Goal: Task Accomplishment & Management: Manage account settings

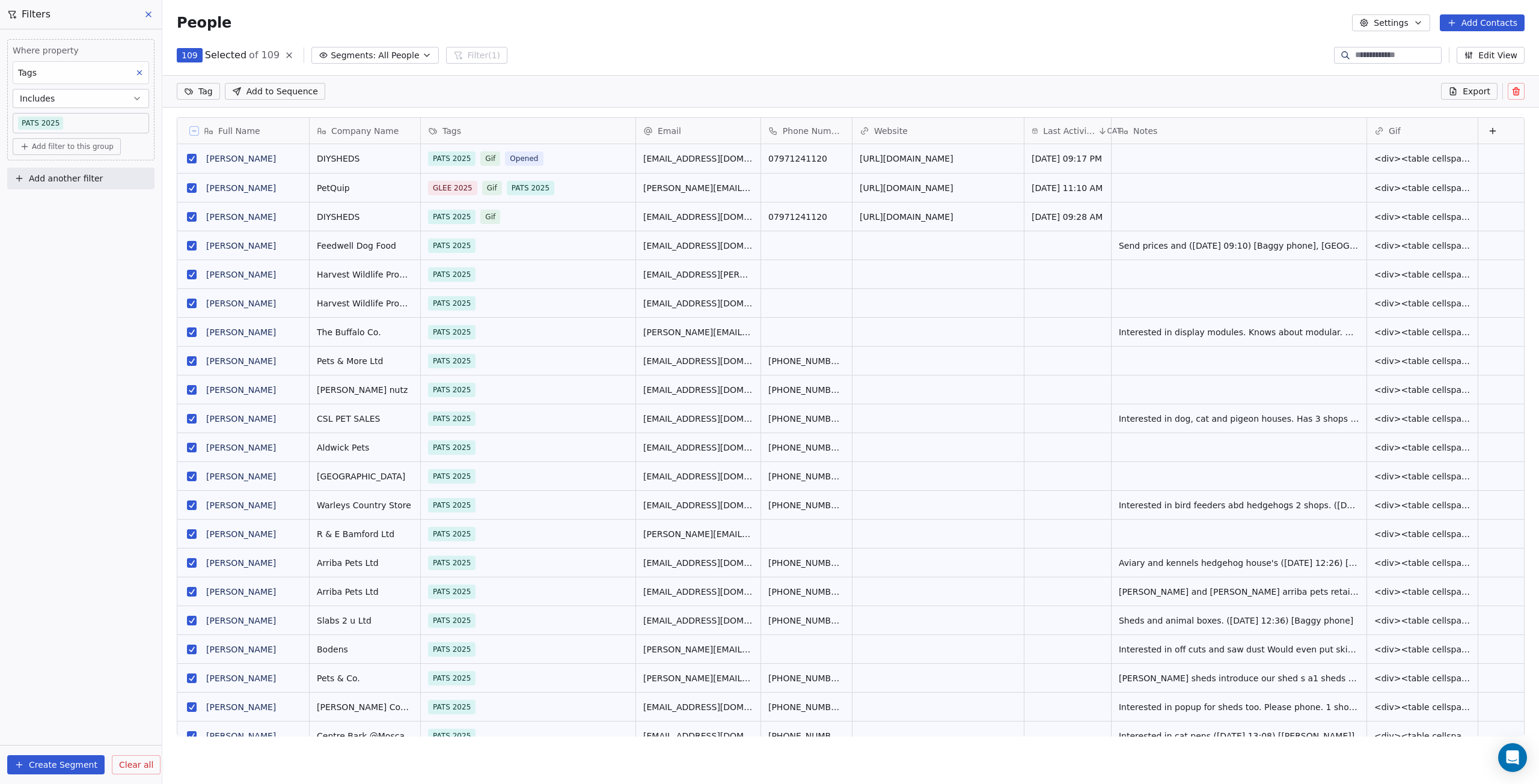
scroll to position [640, 1368]
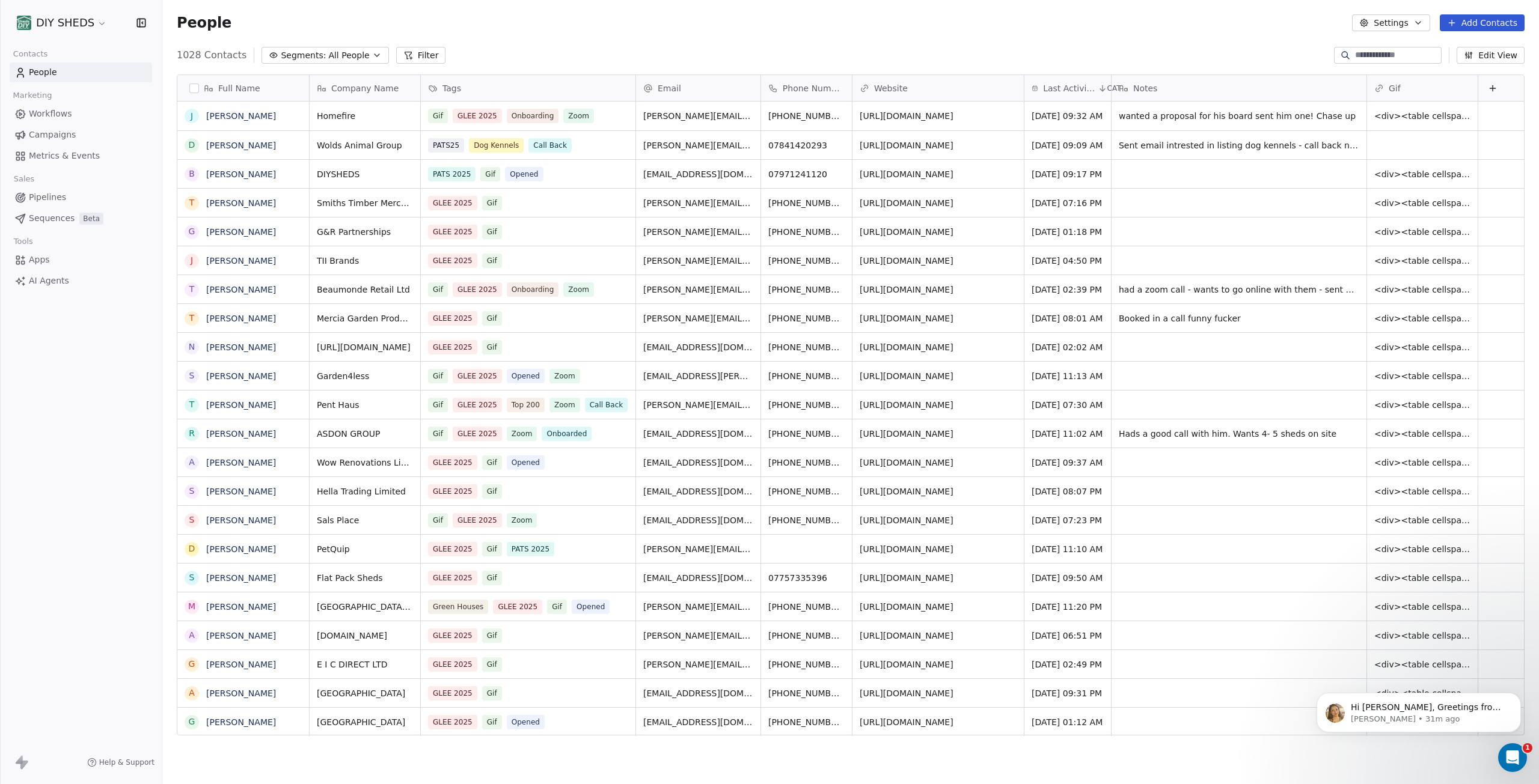
click at [41, 114] on span "Workflows" at bounding box center [50, 114] width 44 height 13
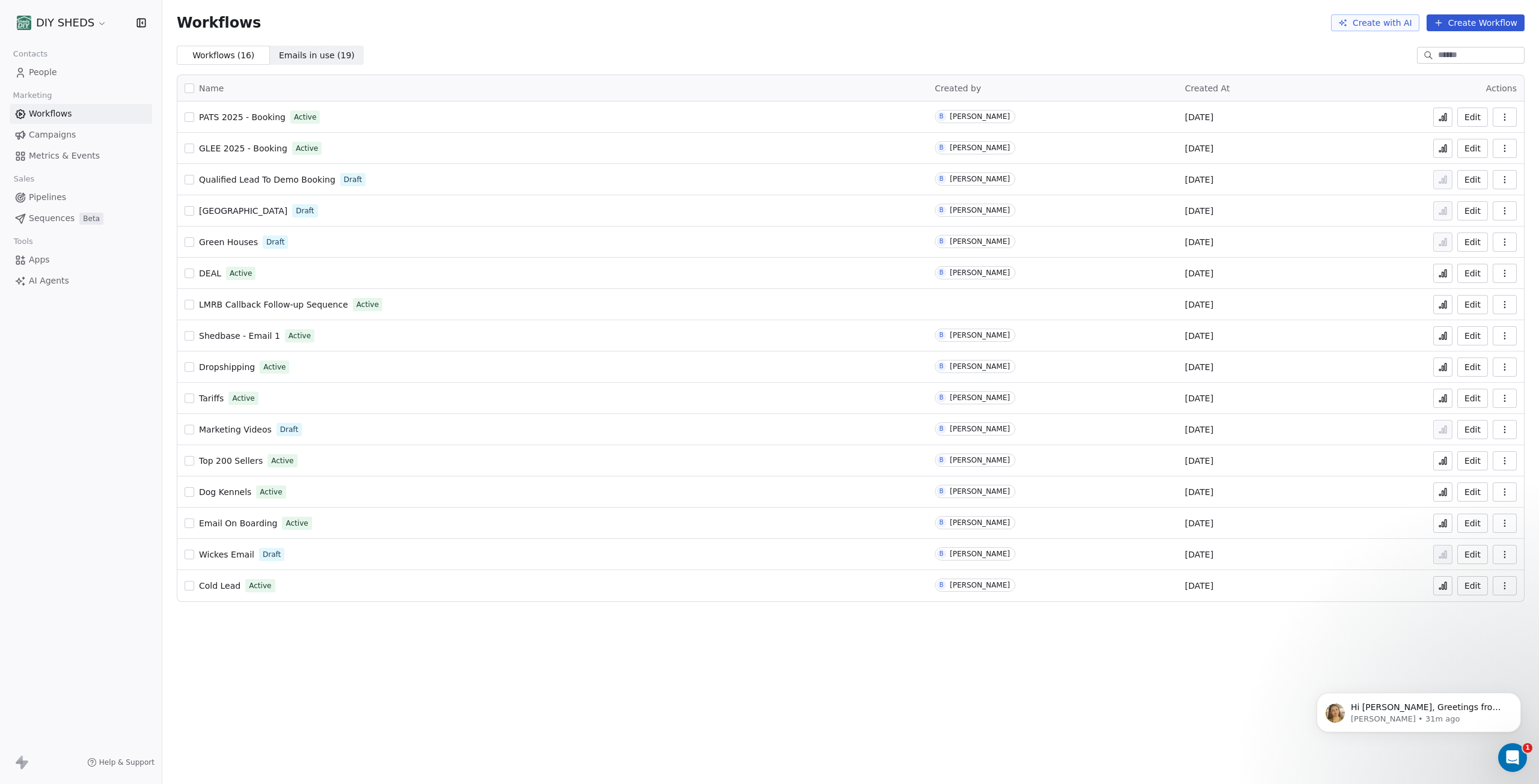
click at [232, 118] on span "PATS 2025 - Booking" at bounding box center [242, 117] width 86 height 9
click at [38, 73] on span "People" at bounding box center [43, 73] width 28 height 13
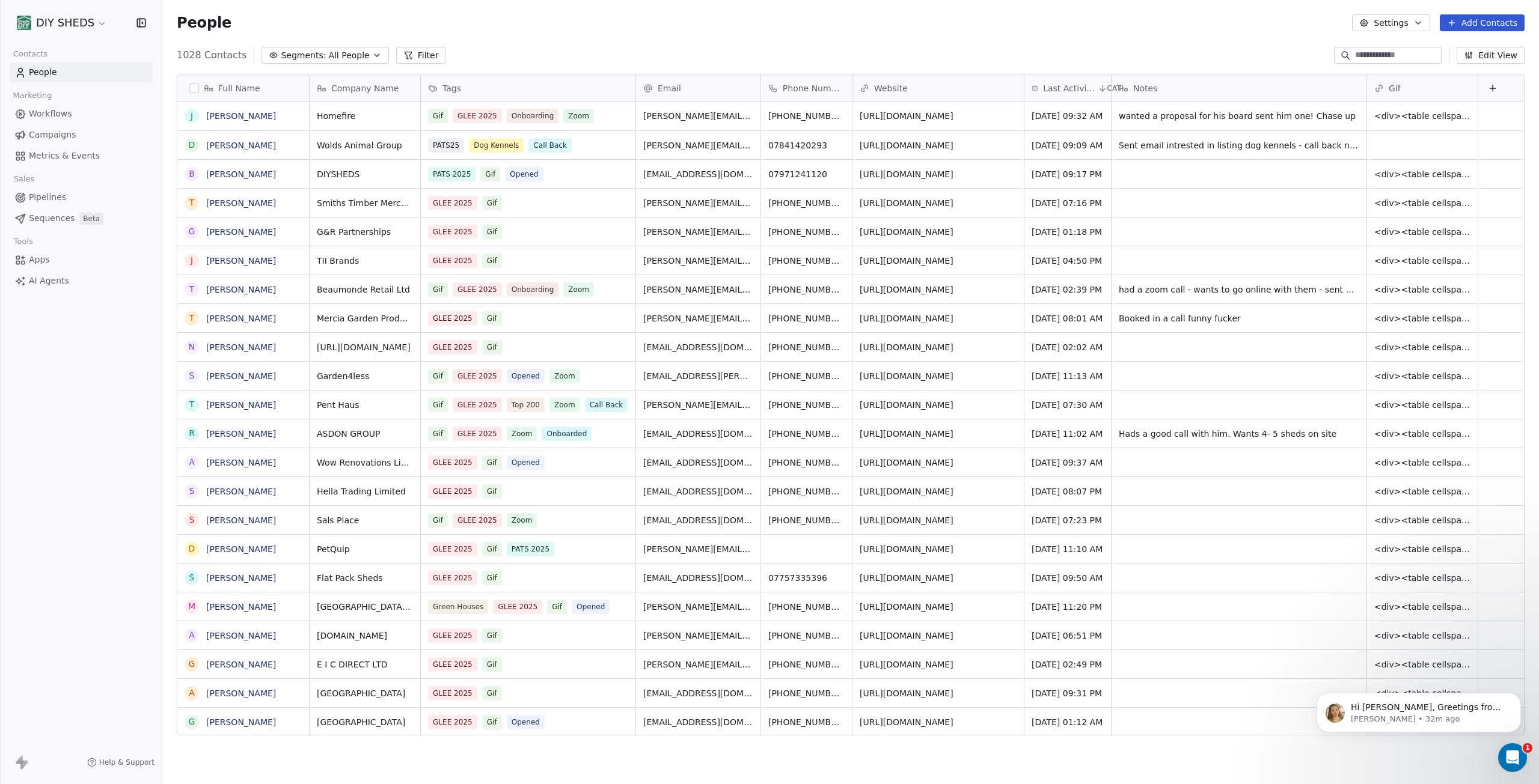
scroll to position [682, 1368]
click at [369, 57] on button "Segments: All People" at bounding box center [324, 55] width 127 height 17
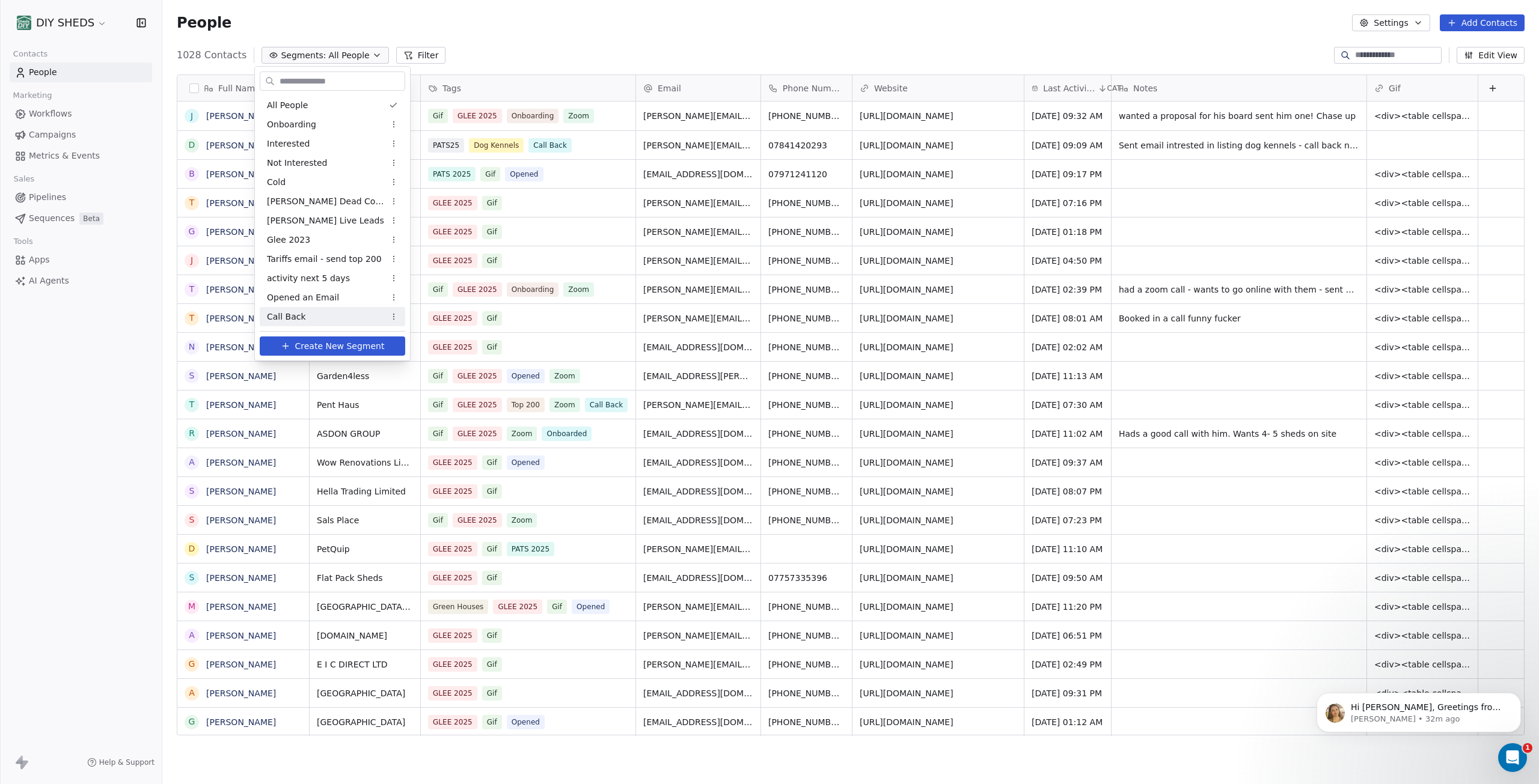
click at [312, 349] on span "Create New Segment" at bounding box center [340, 346] width 90 height 13
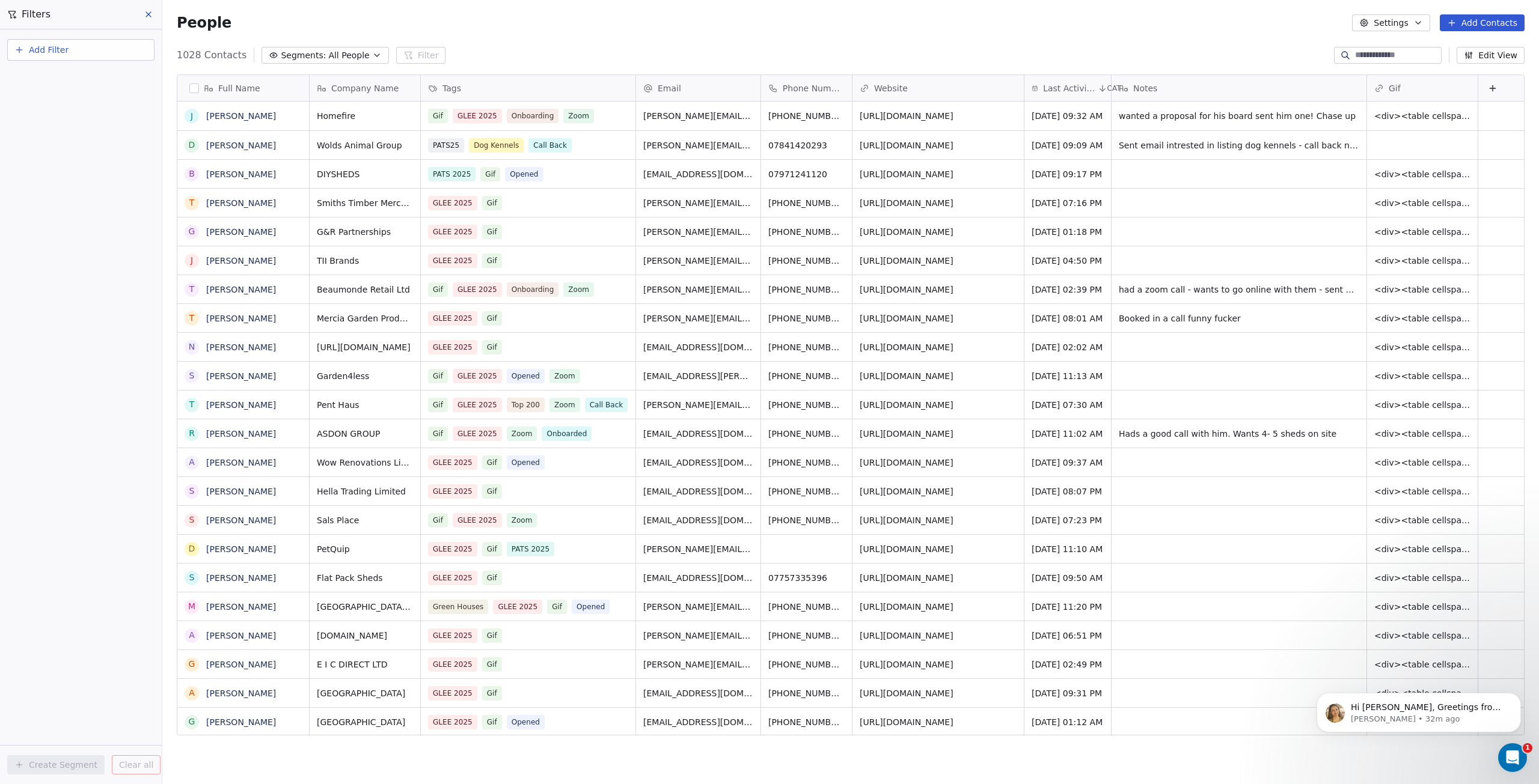
click at [59, 49] on span "Add Filter" at bounding box center [49, 50] width 40 height 13
click at [66, 83] on span "Contact properties" at bounding box center [59, 78] width 78 height 13
click at [57, 351] on div "Tags" at bounding box center [80, 352] width 122 height 12
click at [82, 131] on div "Includes" at bounding box center [81, 128] width 126 height 19
click at [81, 121] on body "DIY SHEDS Contacts People Marketing Workflows Campaigns Metrics & Events Sales …" at bounding box center [769, 392] width 1539 height 784
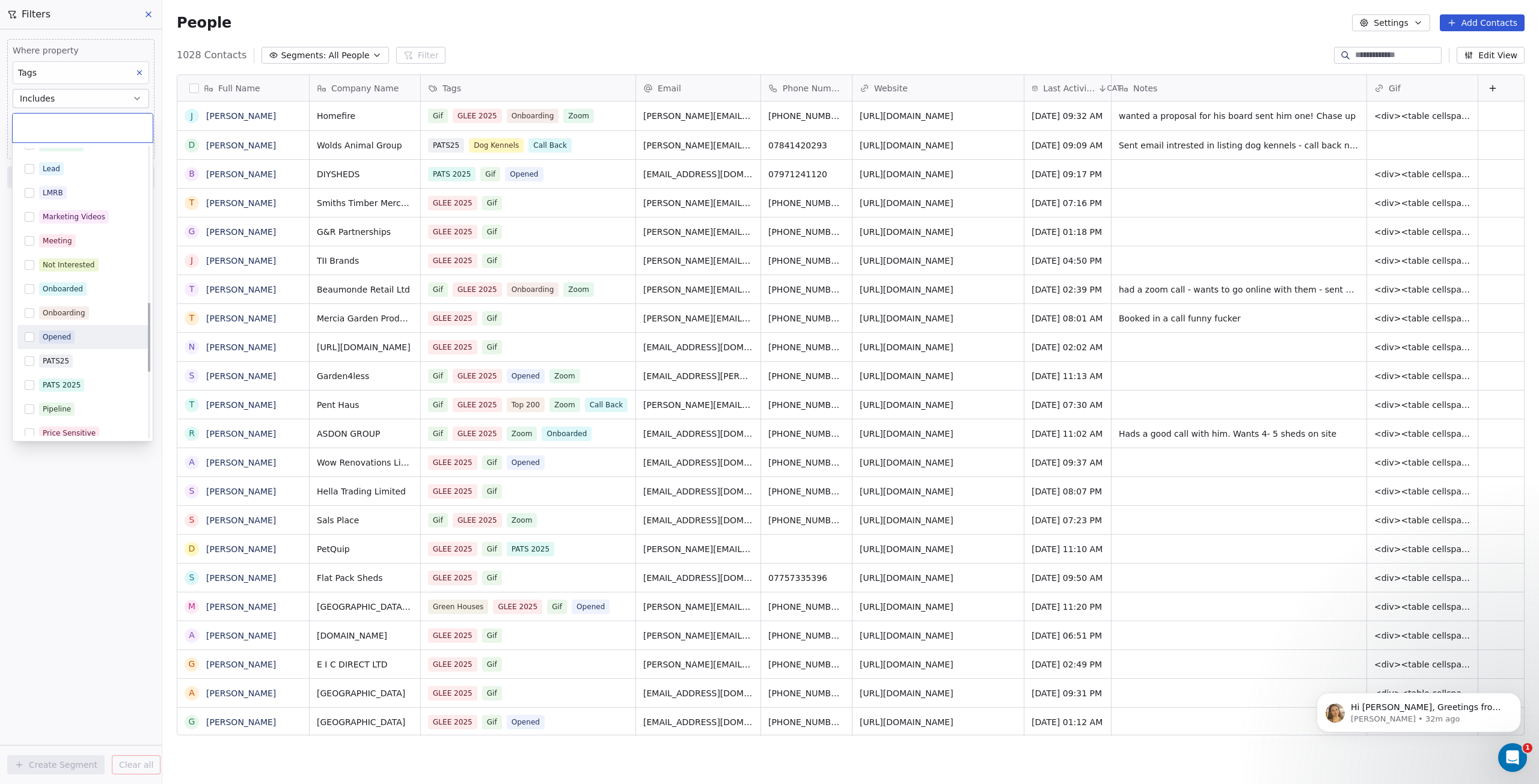
scroll to position [661, 0]
click at [88, 360] on div "PATS 2025" at bounding box center [90, 364] width 102 height 13
click at [295, 21] on html "DIY SHEDS Contacts People Marketing Workflows Campaigns Metrics & Events Sales …" at bounding box center [769, 392] width 1539 height 784
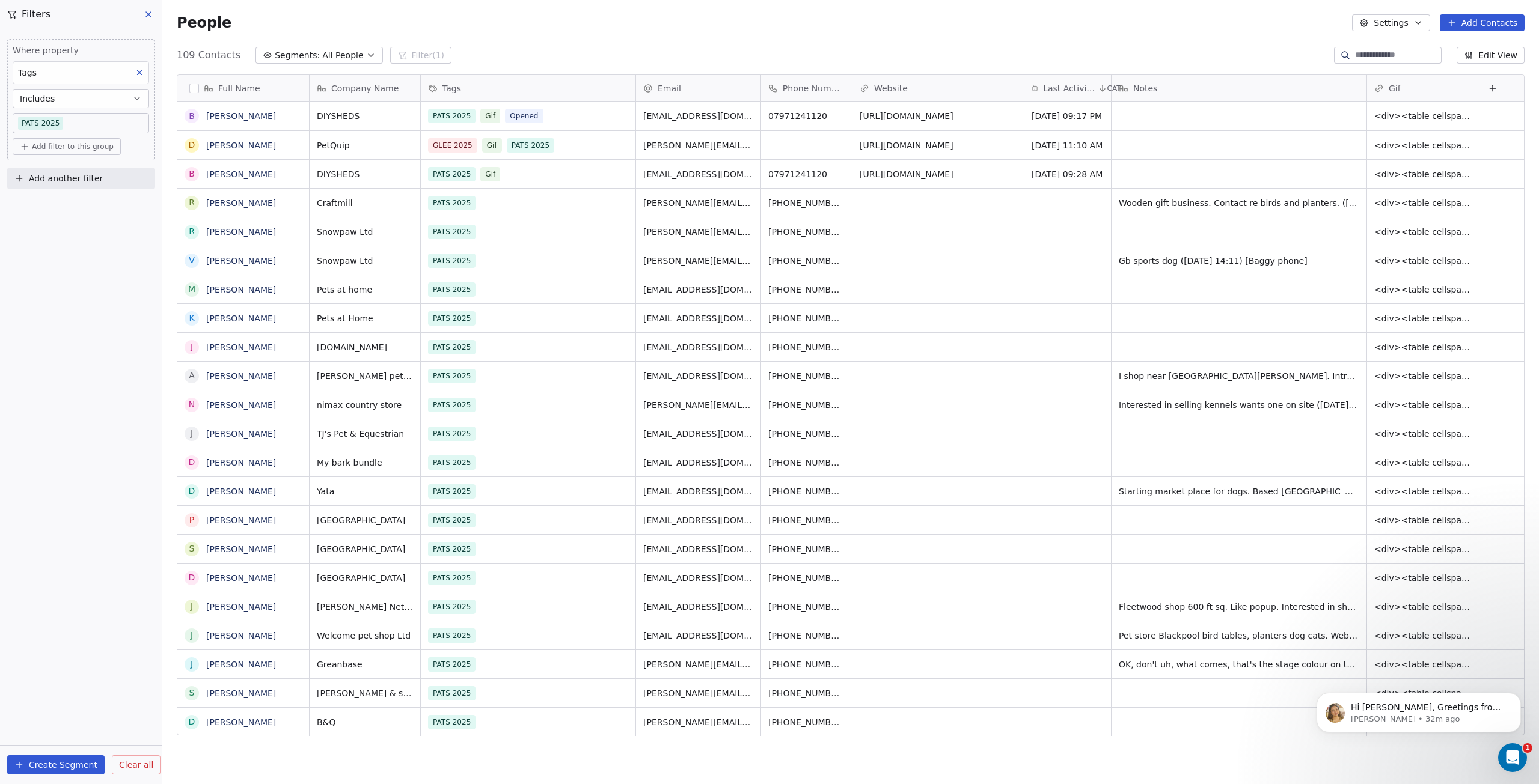
scroll to position [682, 1368]
click at [69, 766] on button "Create Segment" at bounding box center [56, 765] width 97 height 19
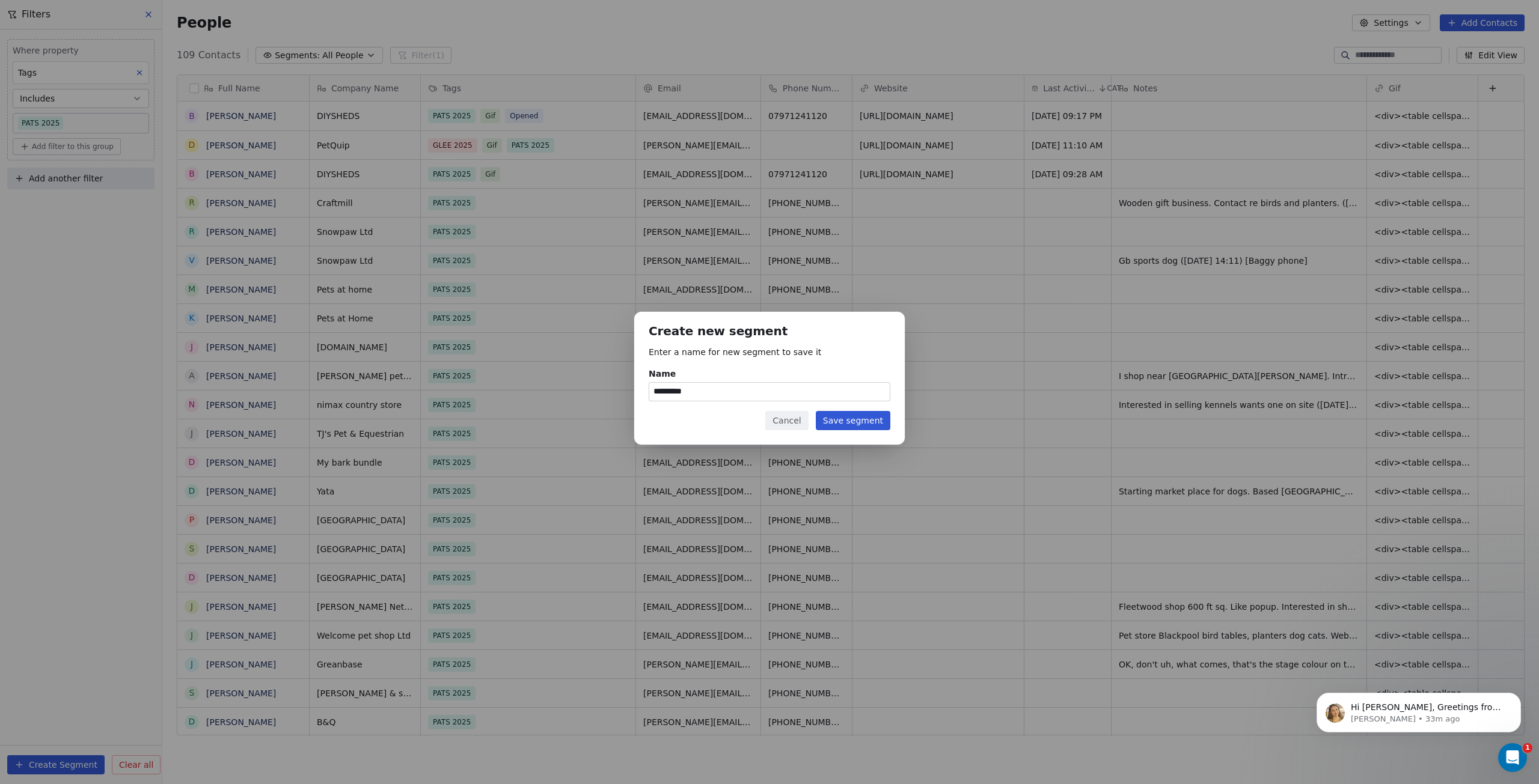
type input "*********"
click at [856, 426] on button "Save segment" at bounding box center [853, 421] width 74 height 19
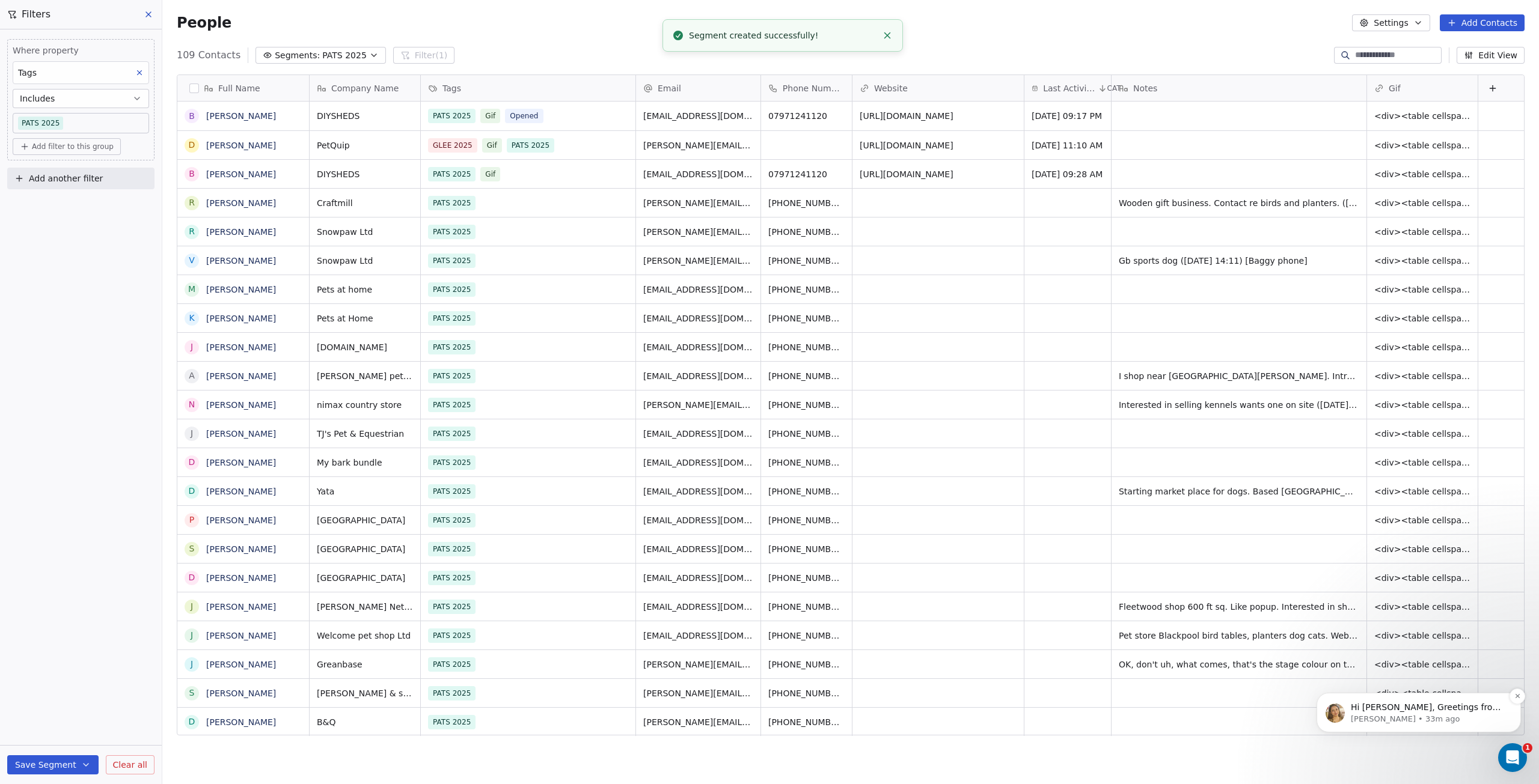
click at [1439, 711] on span "Hi Baggy, Greetings from Swipe One and thank you for reaching out! Yes, you nee…" at bounding box center [1428, 773] width 154 height 141
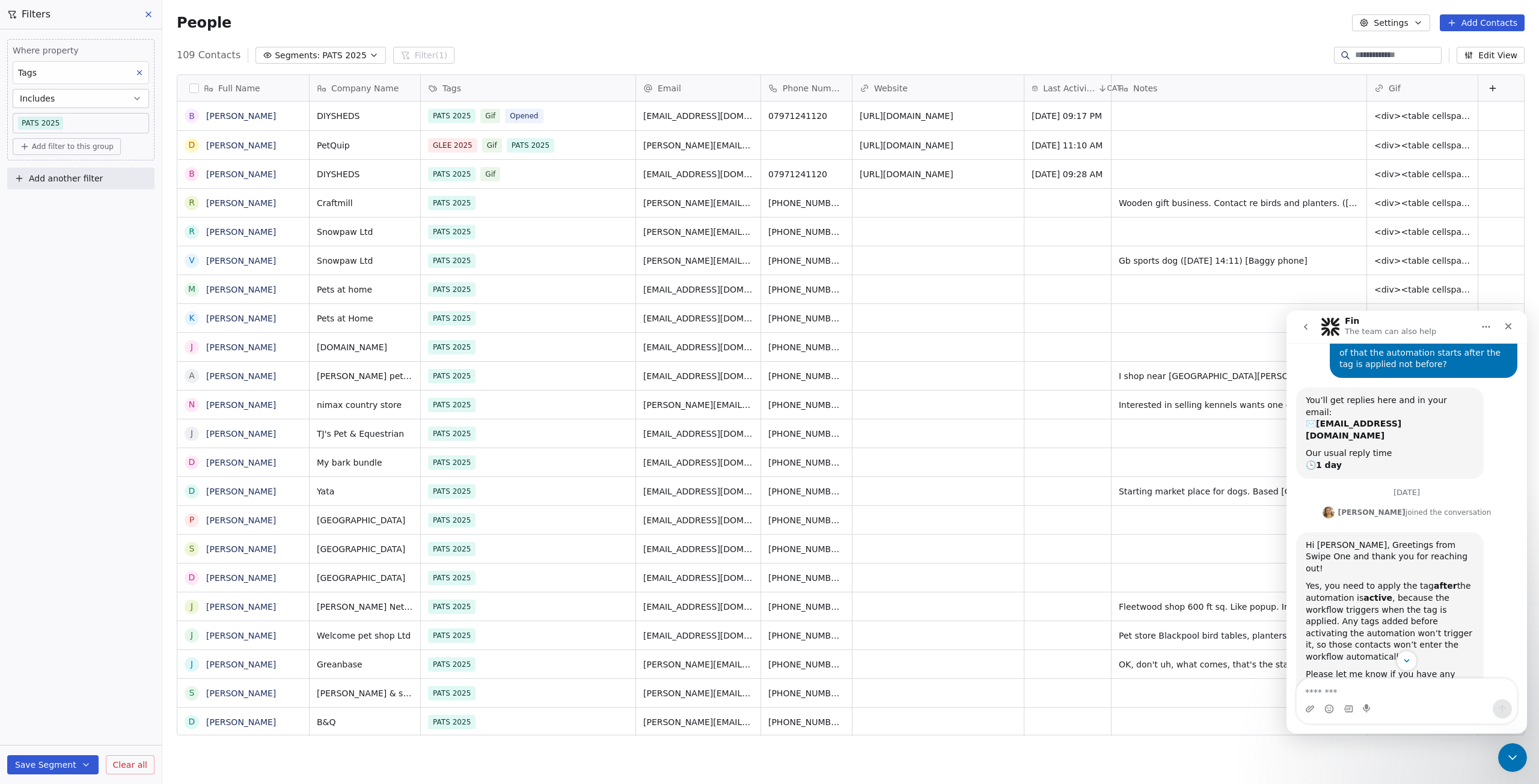
scroll to position [90, 0]
click at [1418, 694] on textarea "Message…" at bounding box center [1406, 689] width 220 height 20
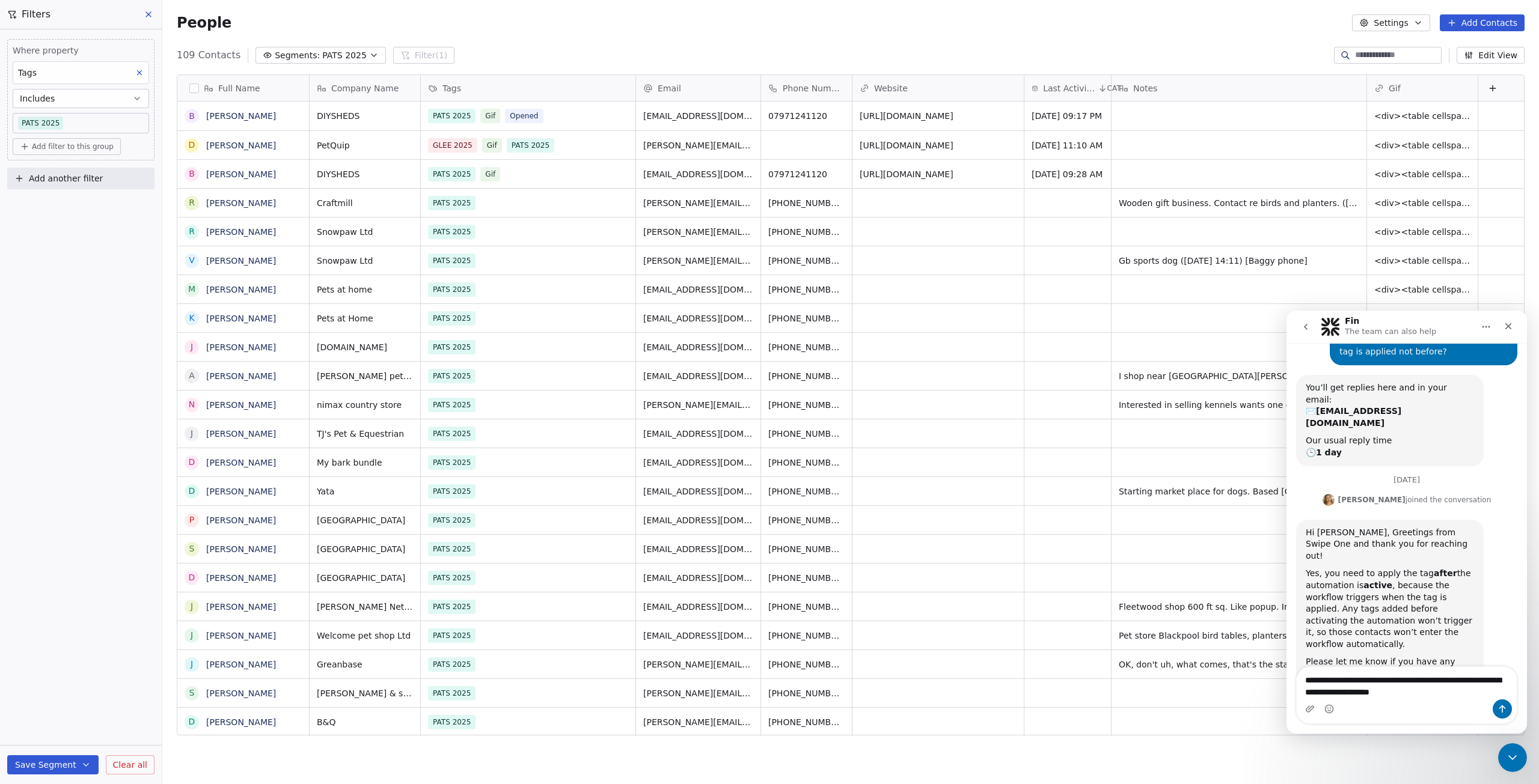
type textarea "**********"
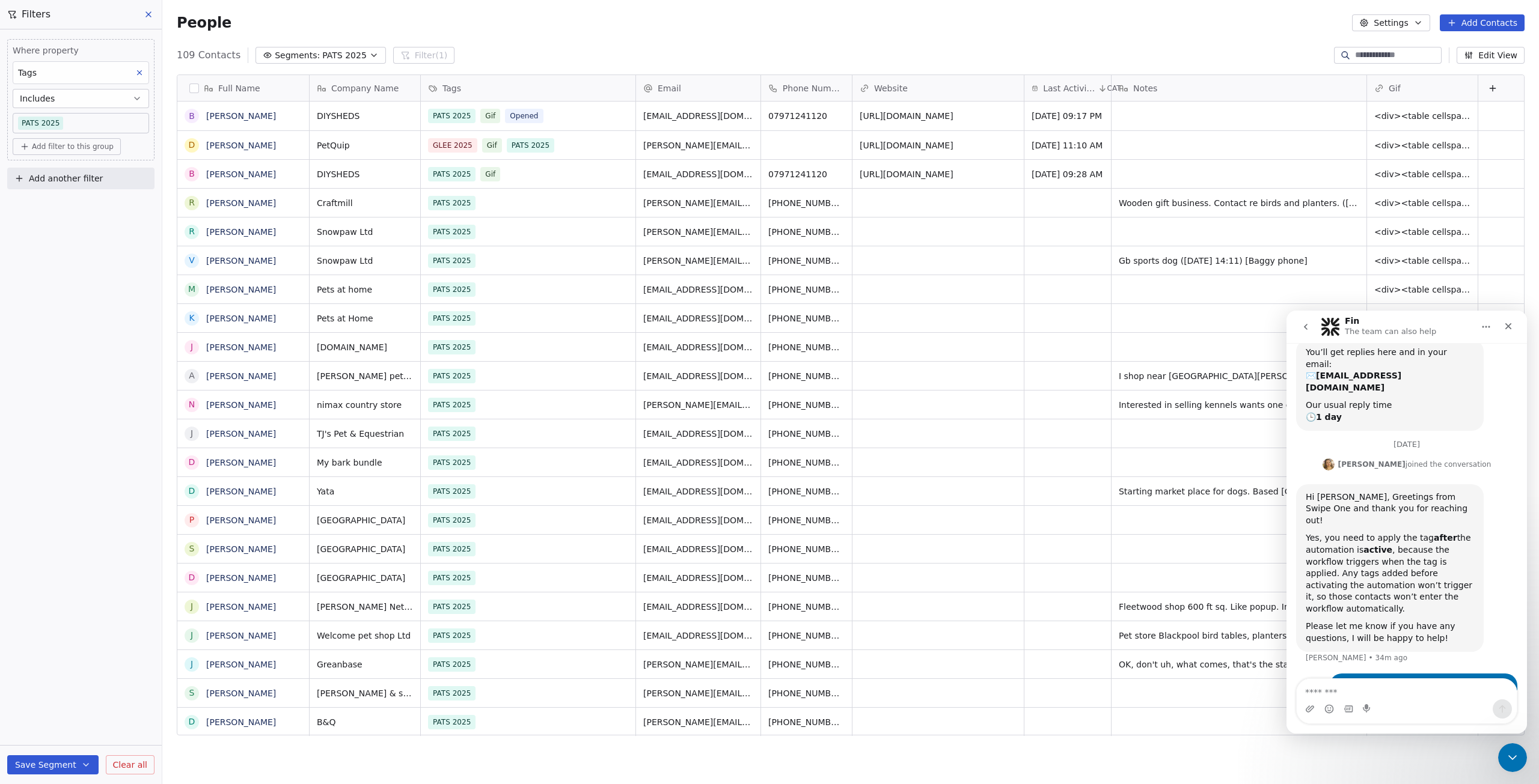
click at [197, 90] on button "button" at bounding box center [194, 88] width 9 height 9
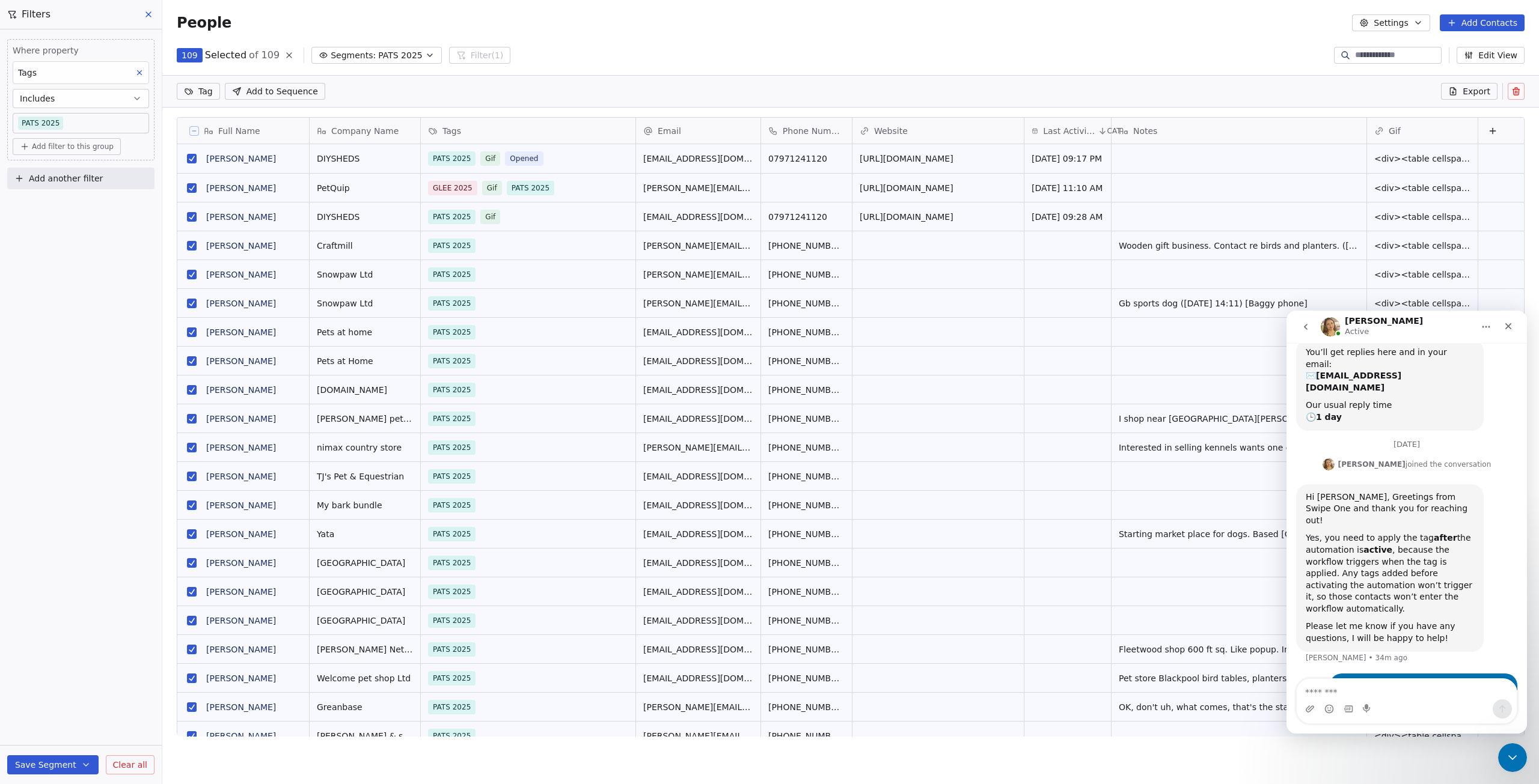
click at [206, 93] on html "DIY SHEDS Contacts People Marketing Workflows Campaigns Metrics & Events Sales …" at bounding box center [769, 392] width 1539 height 784
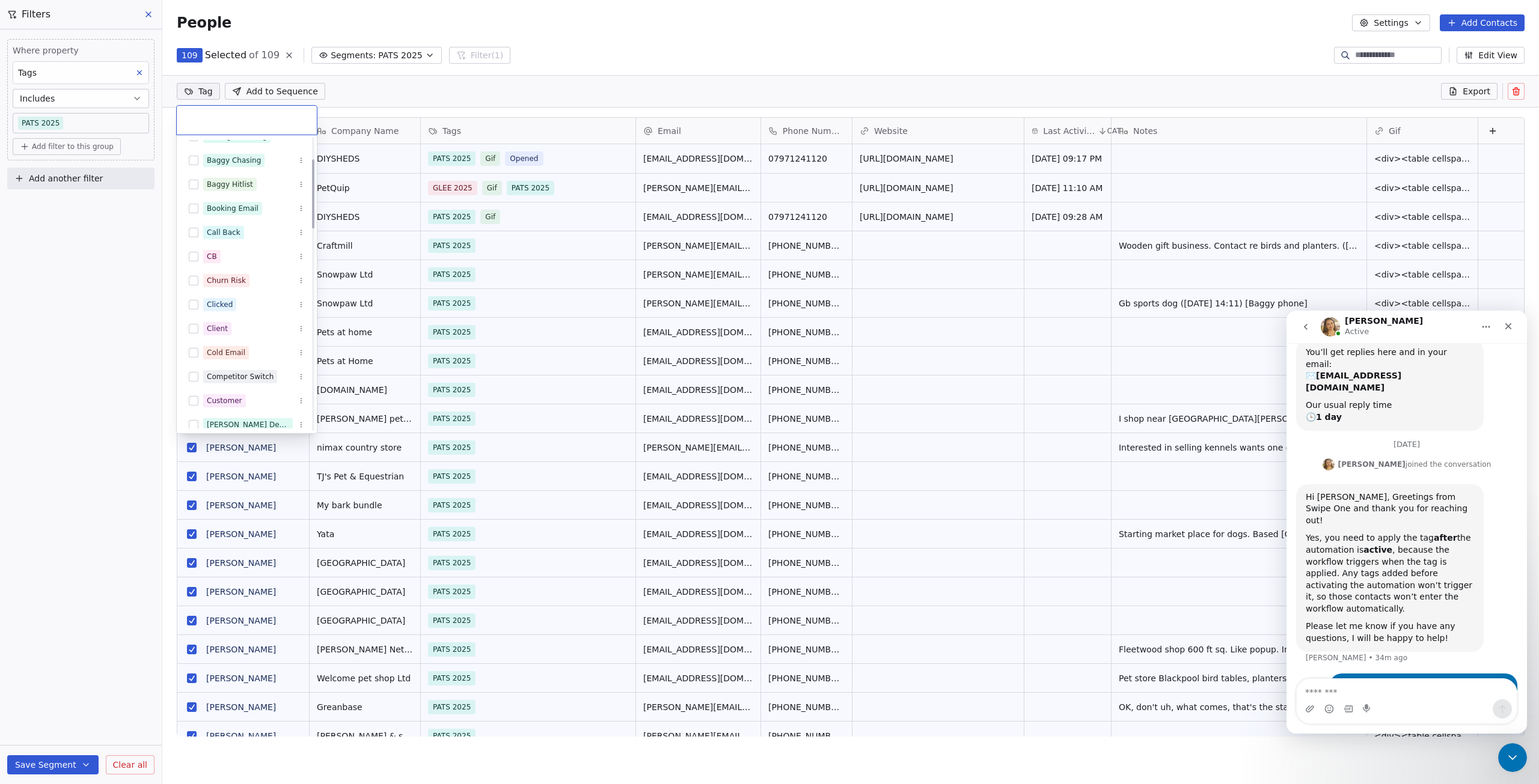
scroll to position [60, 0]
click at [232, 211] on div "Booking Email" at bounding box center [233, 212] width 52 height 11
click at [440, 81] on html "DIY SHEDS Contacts People Marketing Workflows Campaigns Metrics & Events Sales …" at bounding box center [769, 392] width 1539 height 784
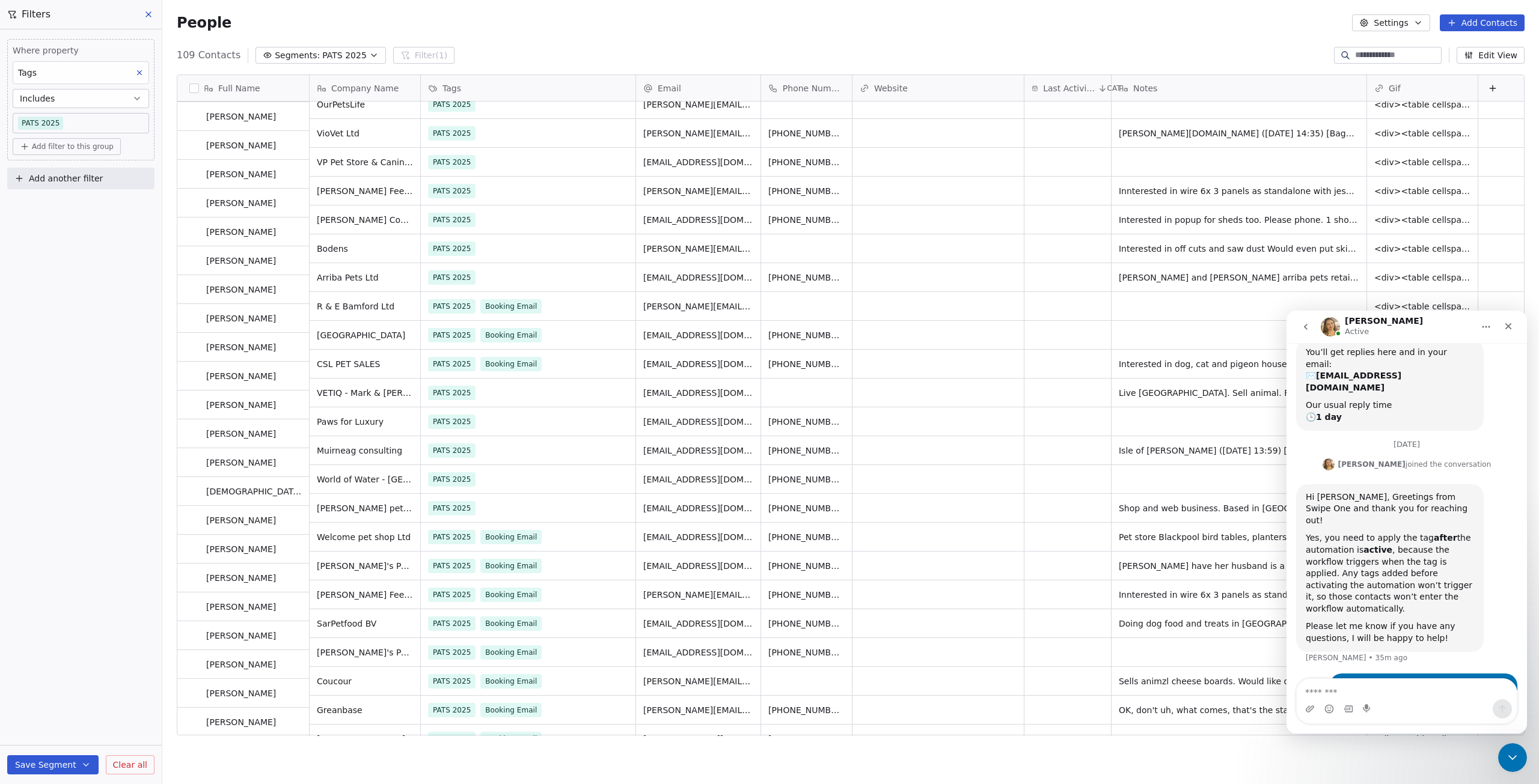
scroll to position [1022, 0]
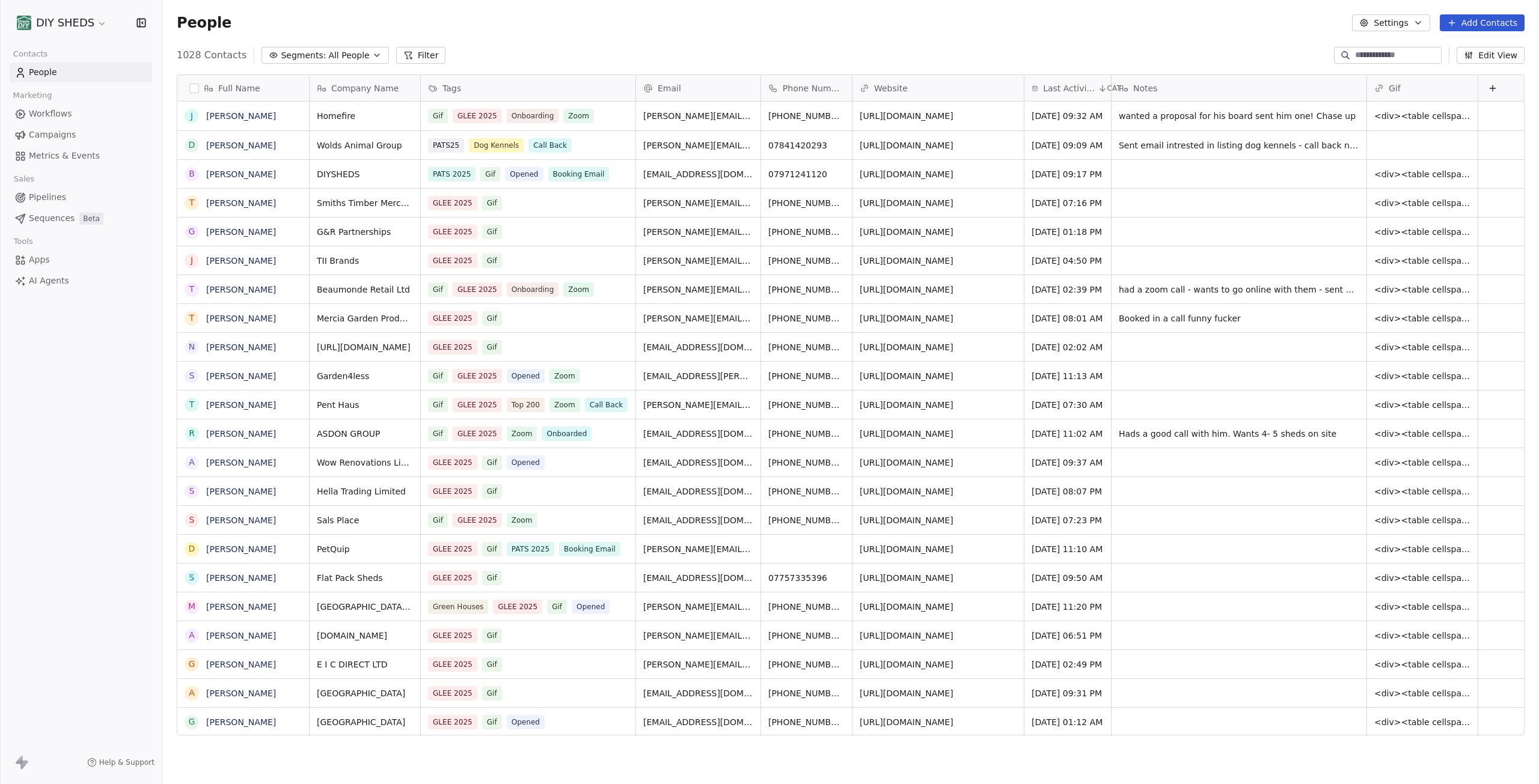
scroll to position [682, 1368]
click at [372, 52] on icon "button" at bounding box center [377, 55] width 9 height 9
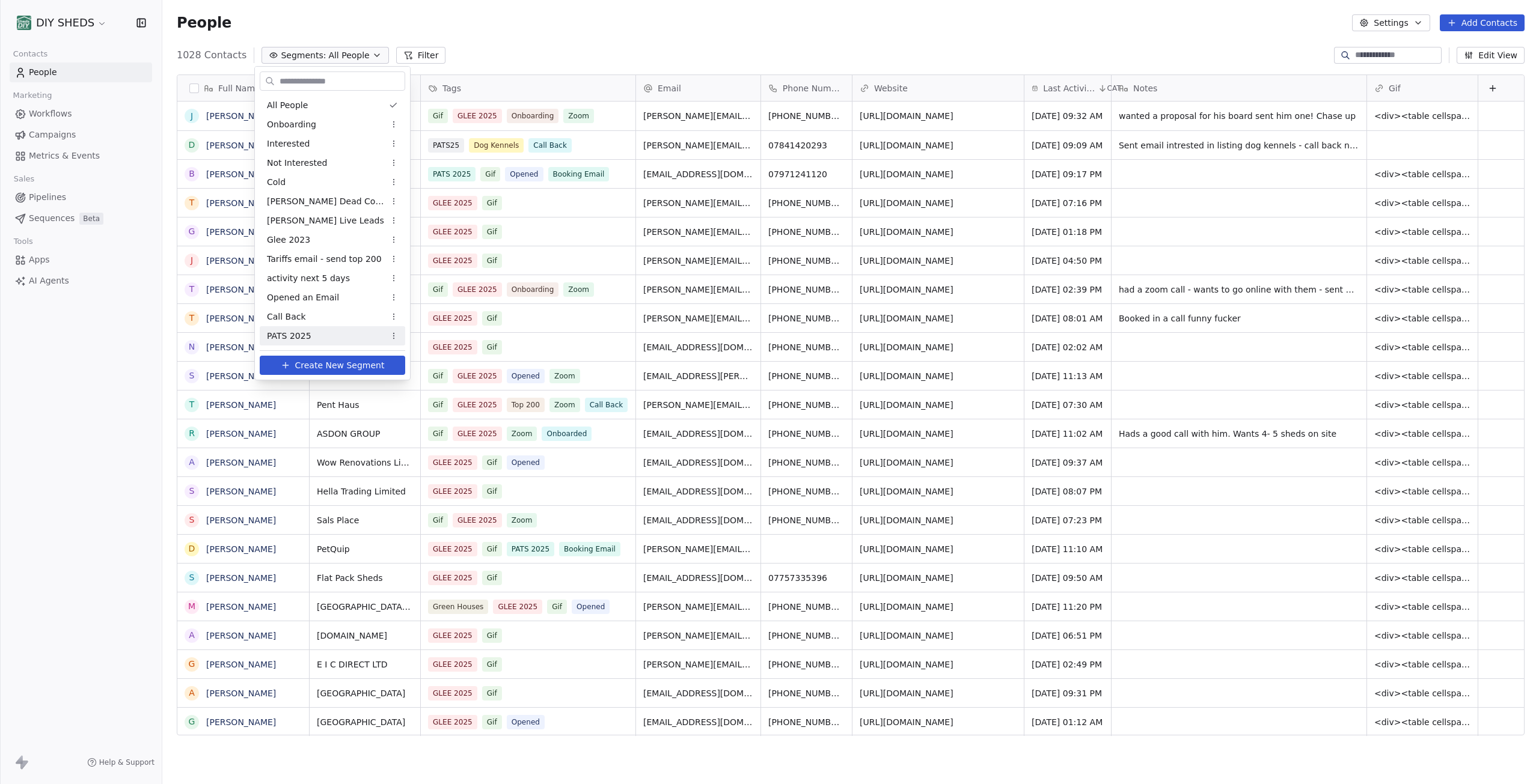
click at [302, 337] on span "PATS 2025" at bounding box center [289, 336] width 45 height 13
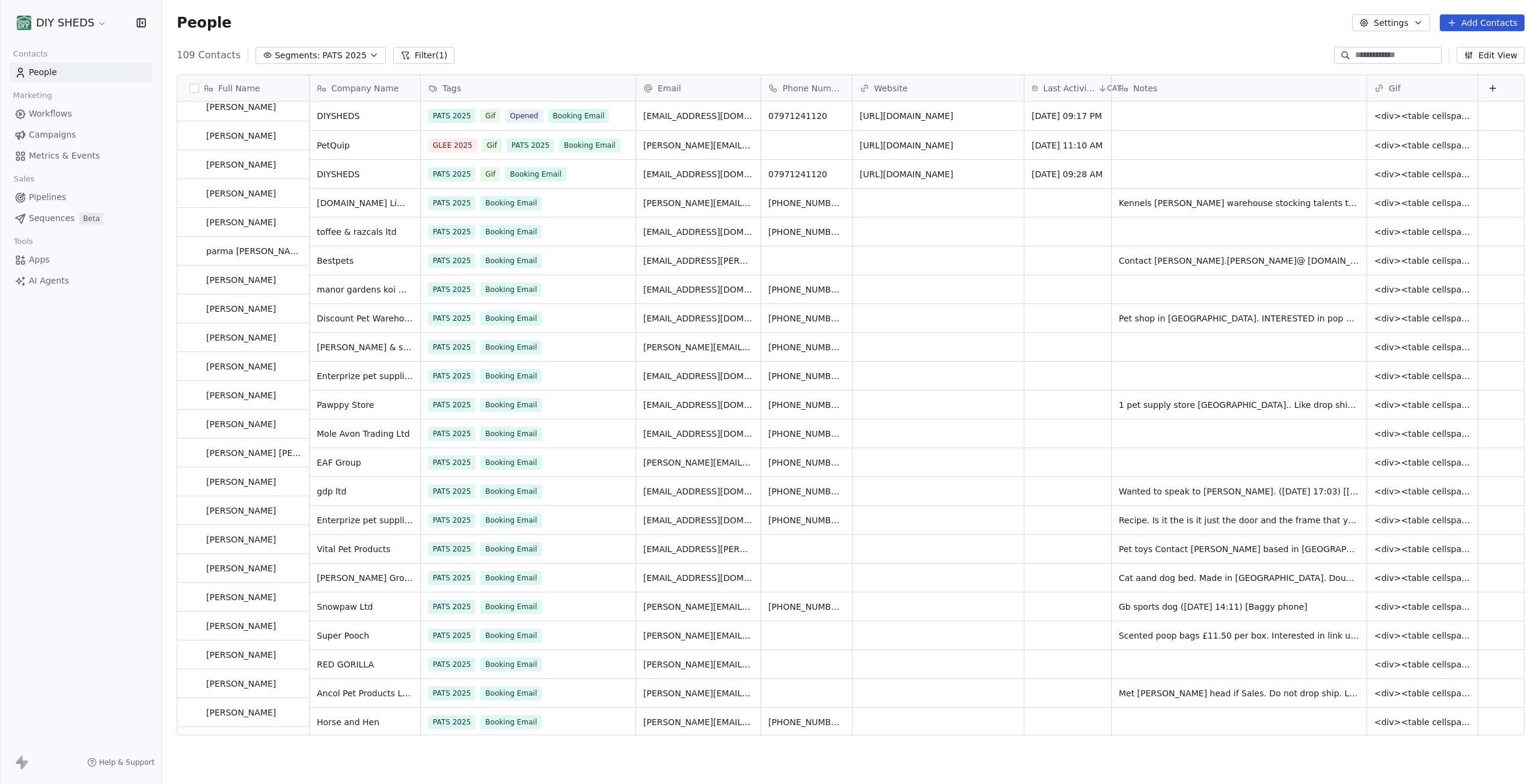
scroll to position [0, 0]
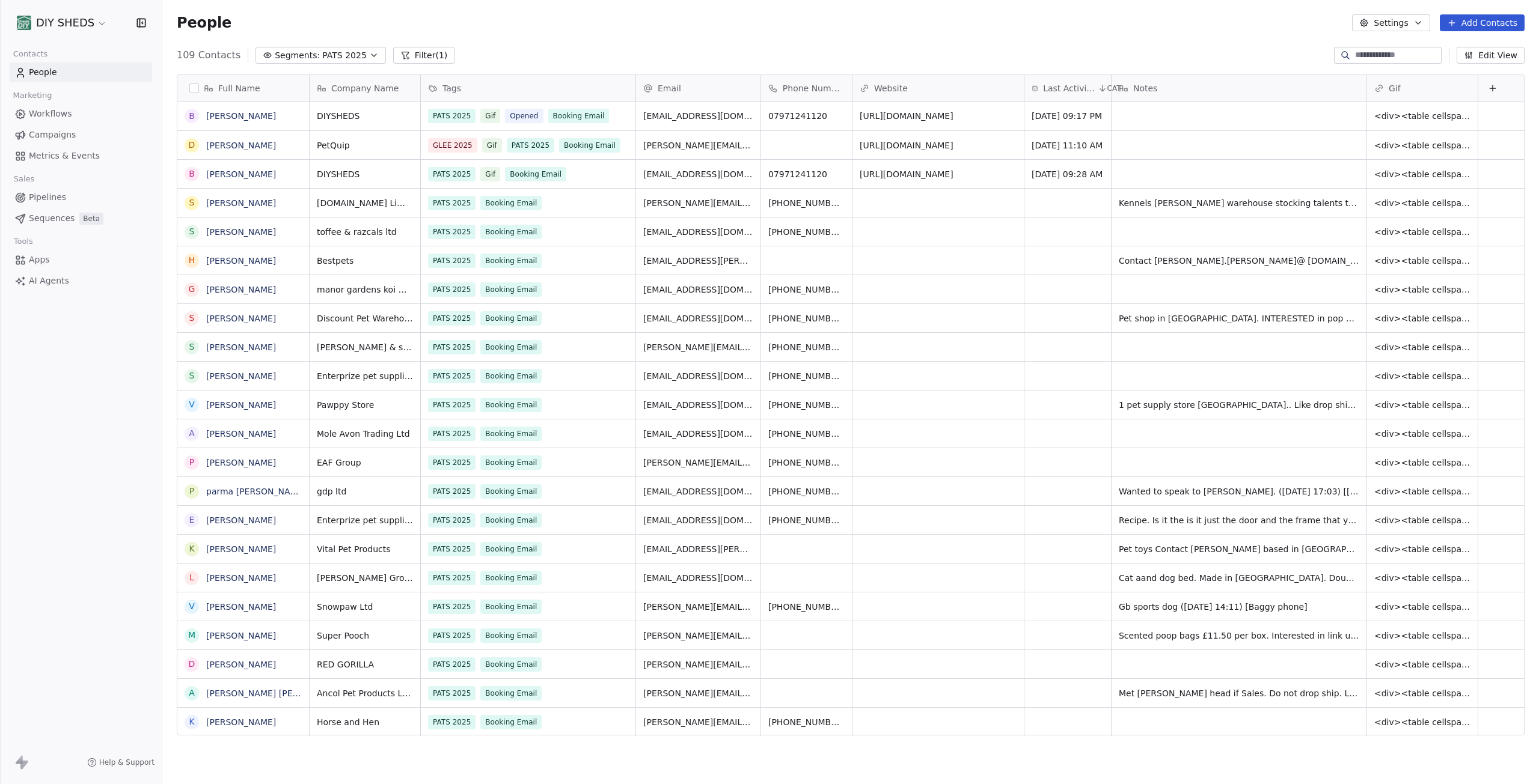
click at [61, 114] on span "Workflows" at bounding box center [50, 114] width 44 height 13
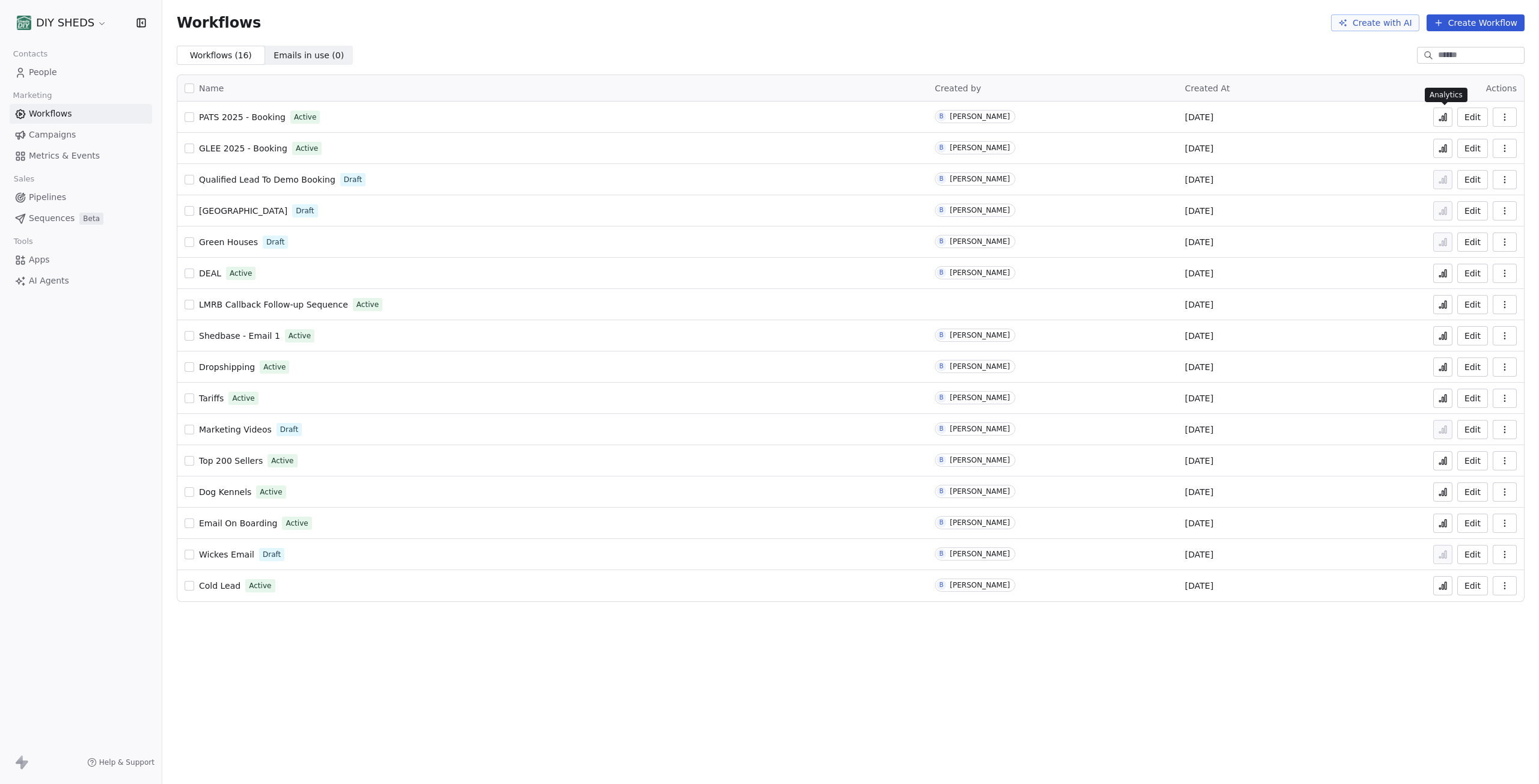
click at [1439, 117] on icon at bounding box center [1442, 117] width 9 height 9
click at [50, 71] on span "People" at bounding box center [43, 73] width 28 height 13
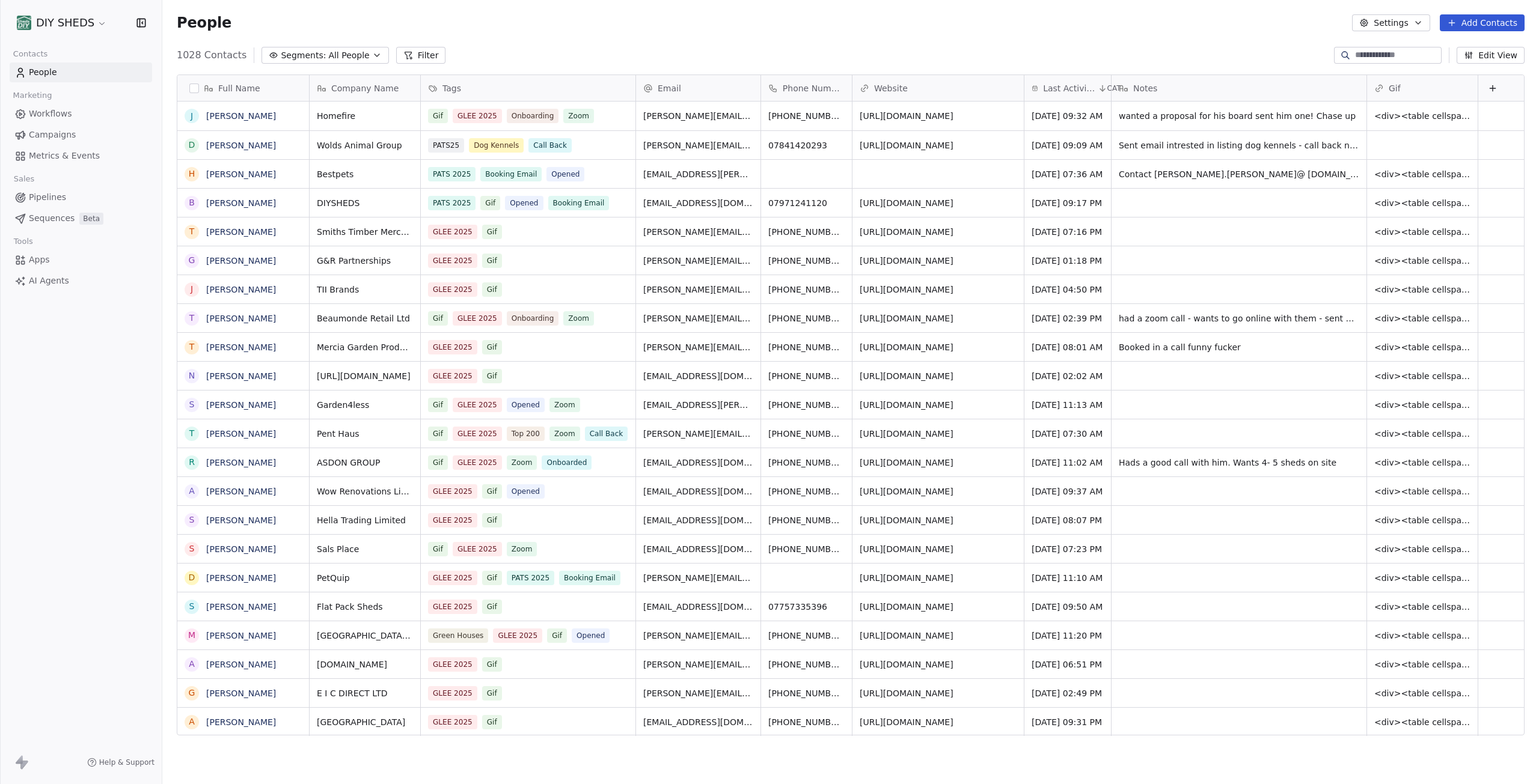
scroll to position [682, 1368]
click at [364, 50] on button "Segments: All People" at bounding box center [324, 55] width 127 height 17
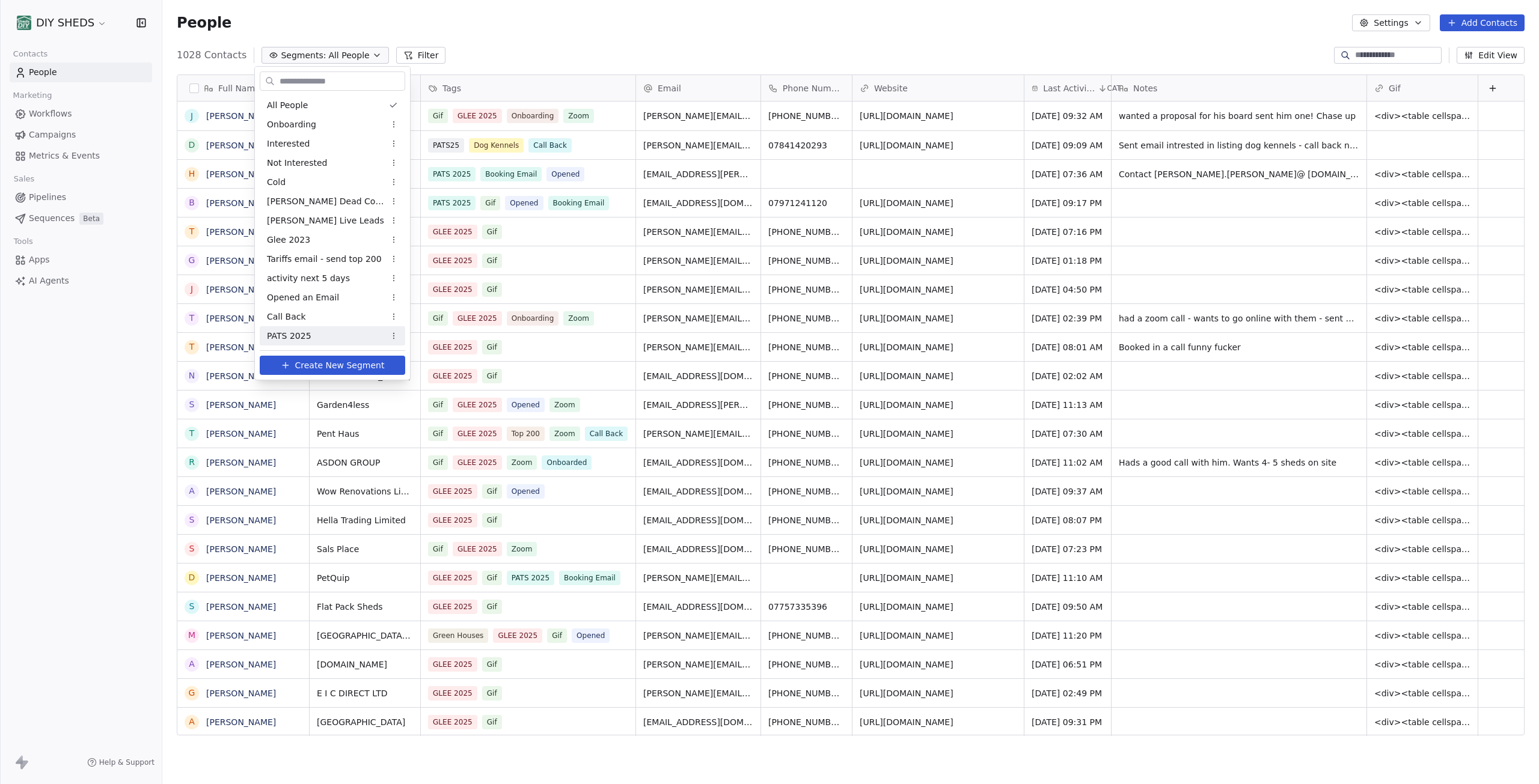
click at [301, 333] on span "PATS 2025" at bounding box center [289, 336] width 45 height 13
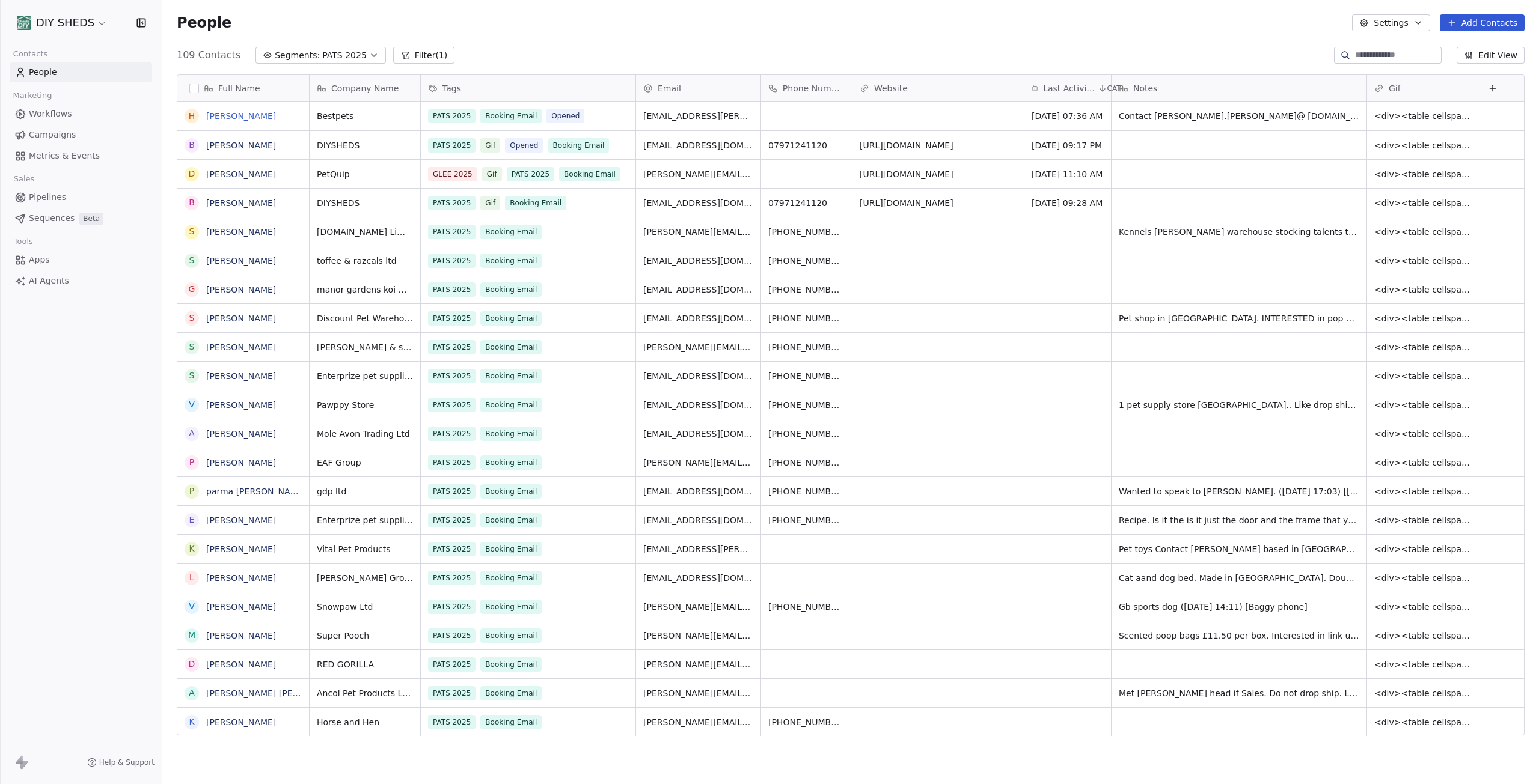
click at [223, 117] on link "Hayley Dalton" at bounding box center [241, 115] width 70 height 9
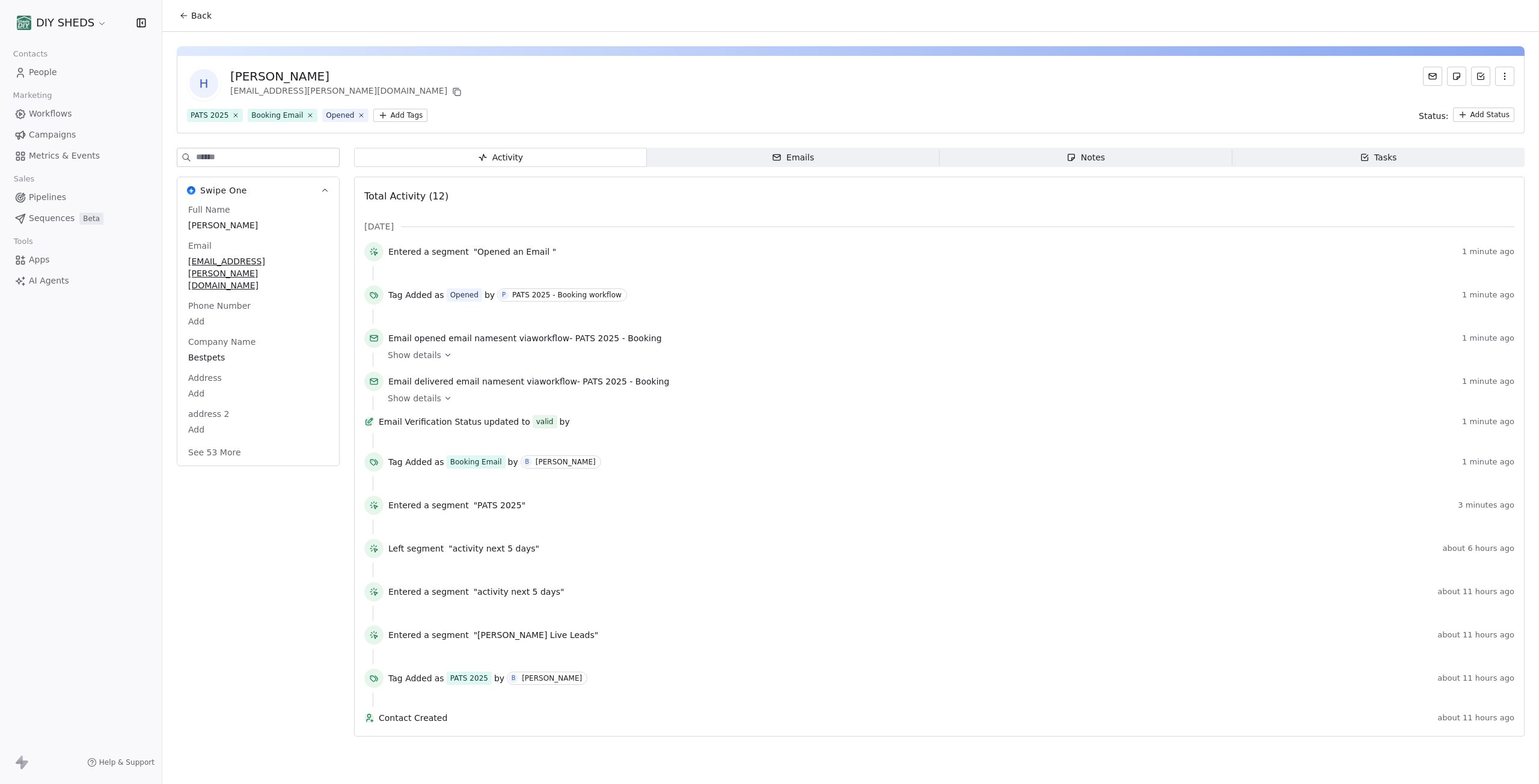
click at [186, 17] on icon at bounding box center [184, 15] width 9 height 9
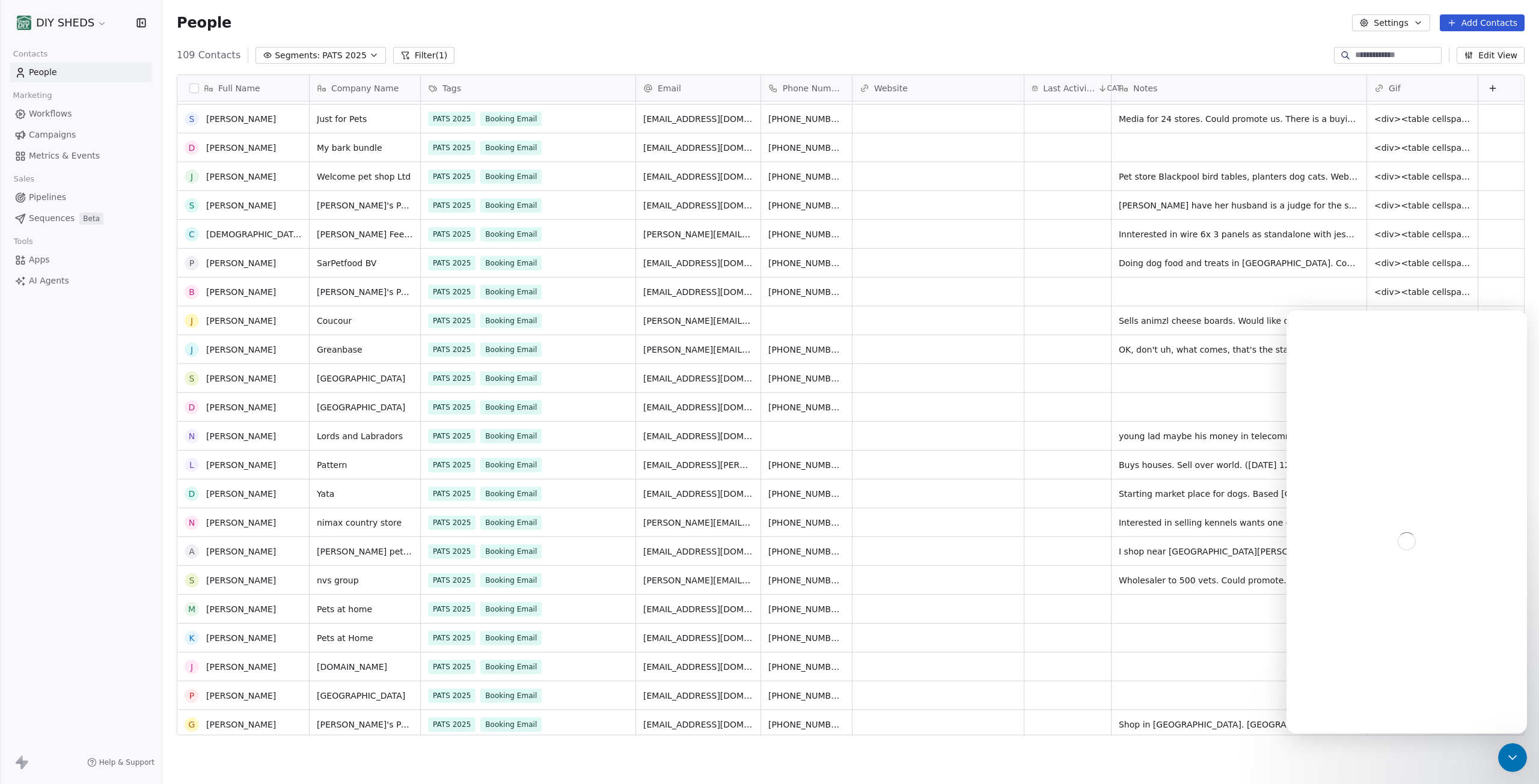
scroll to position [1430, 0]
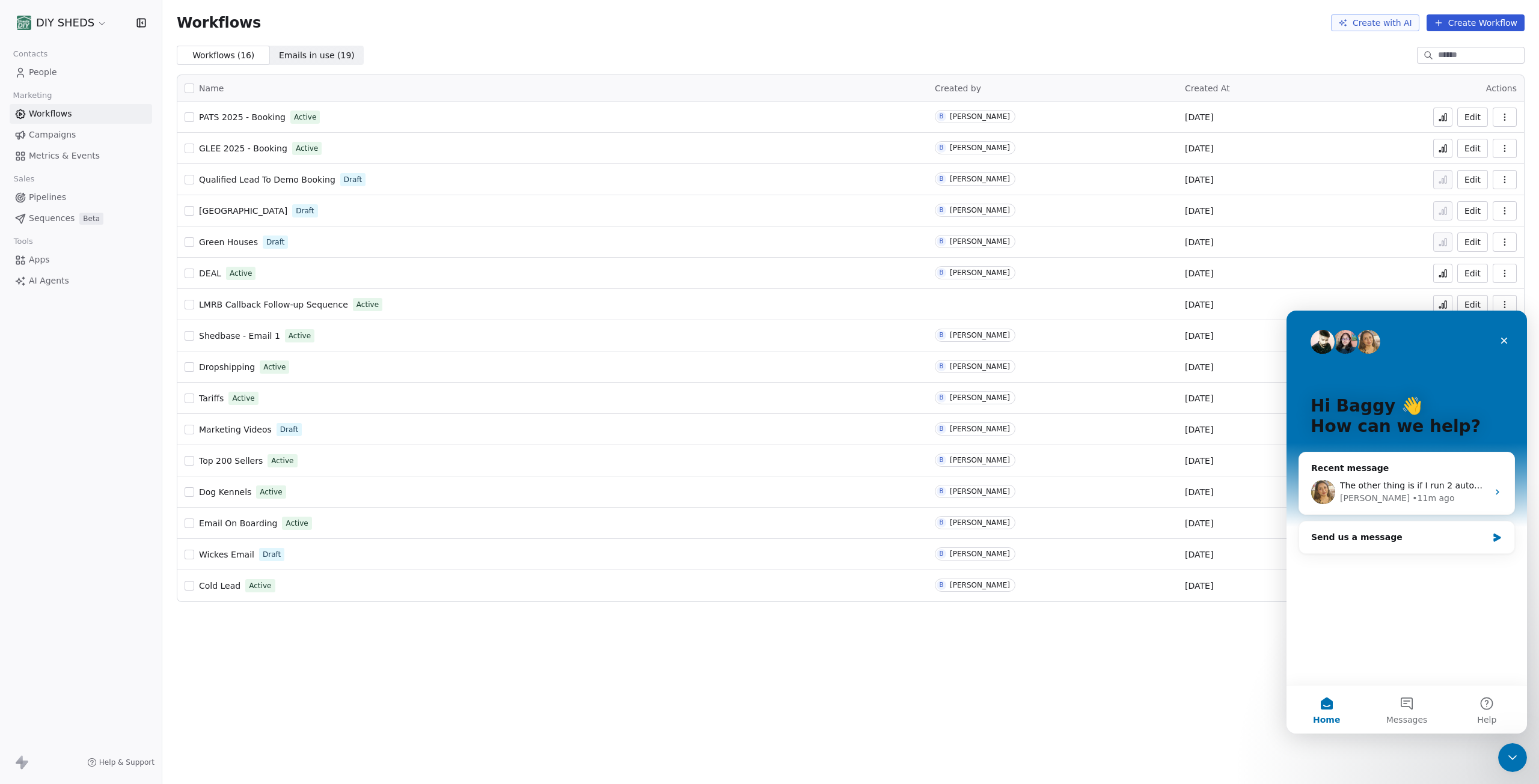
click at [1447, 122] on button at bounding box center [1443, 117] width 19 height 19
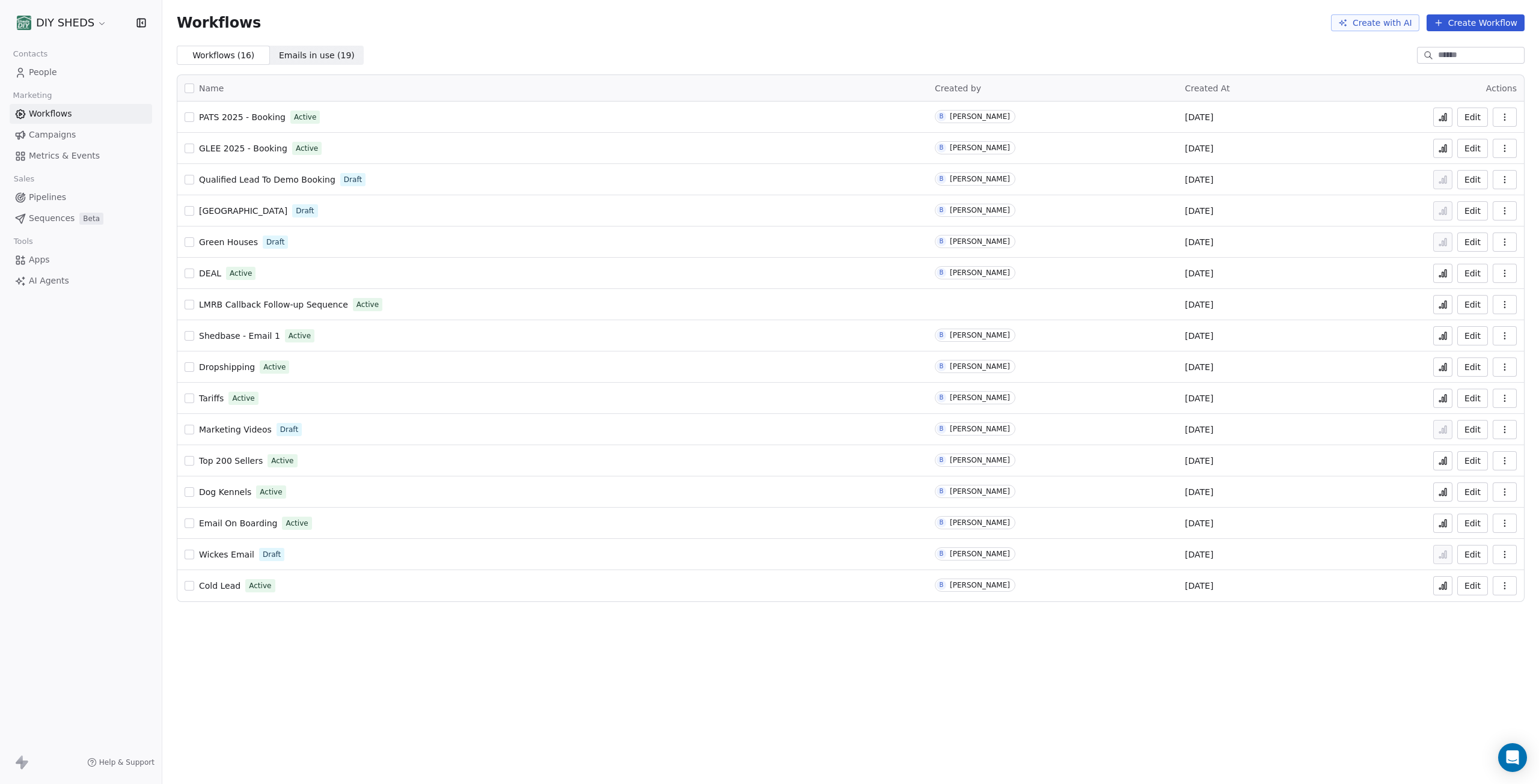
click at [1503, 117] on icon "button" at bounding box center [1504, 117] width 9 height 9
click at [1463, 167] on span "Duplicate" at bounding box center [1475, 165] width 40 height 12
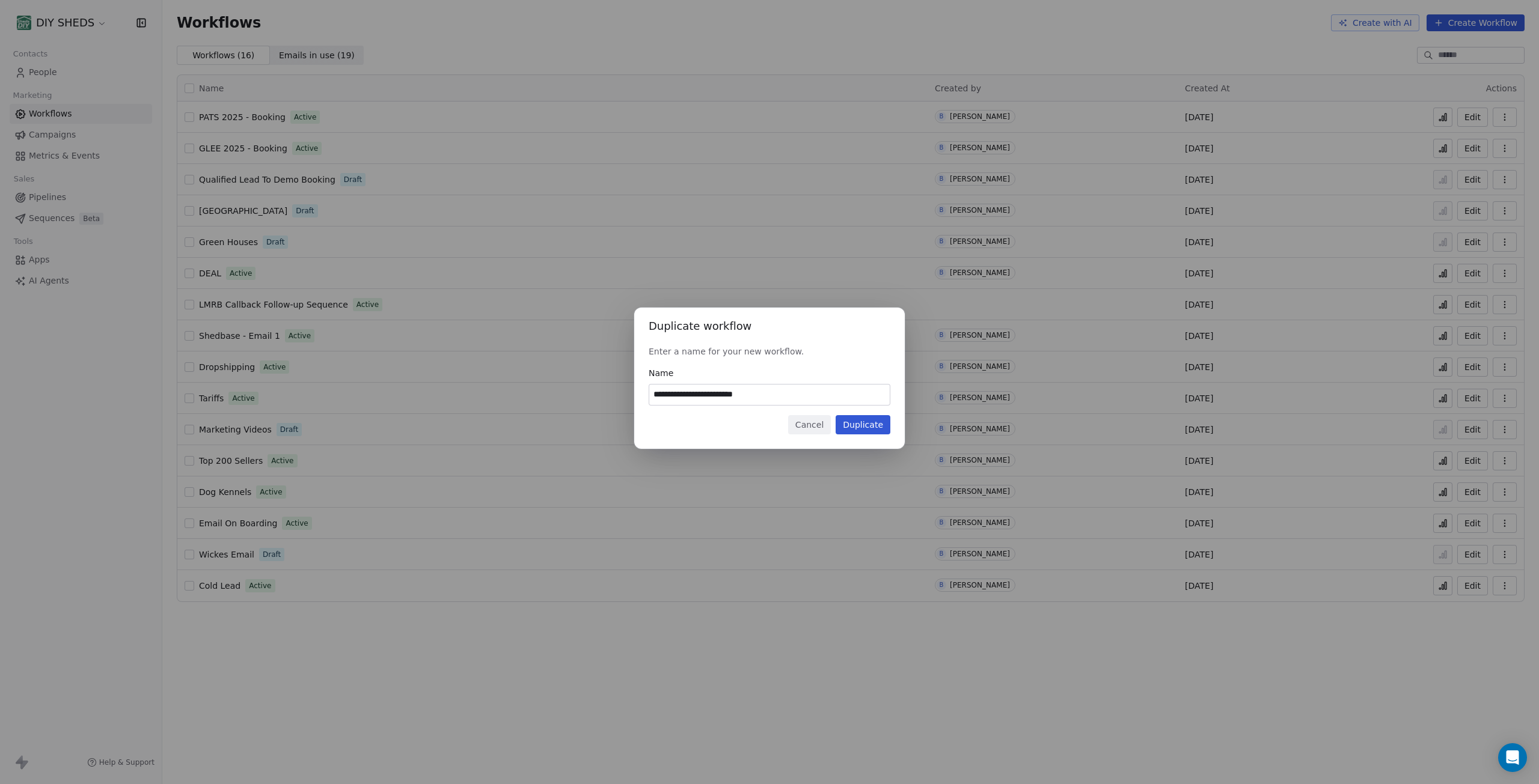
drag, startPoint x: 767, startPoint y: 392, endPoint x: 659, endPoint y: 407, distance: 109.0
click at [643, 398] on div "**********" at bounding box center [769, 378] width 271 height 142
type input "**********"
click at [858, 429] on button "Duplicate" at bounding box center [863, 424] width 55 height 19
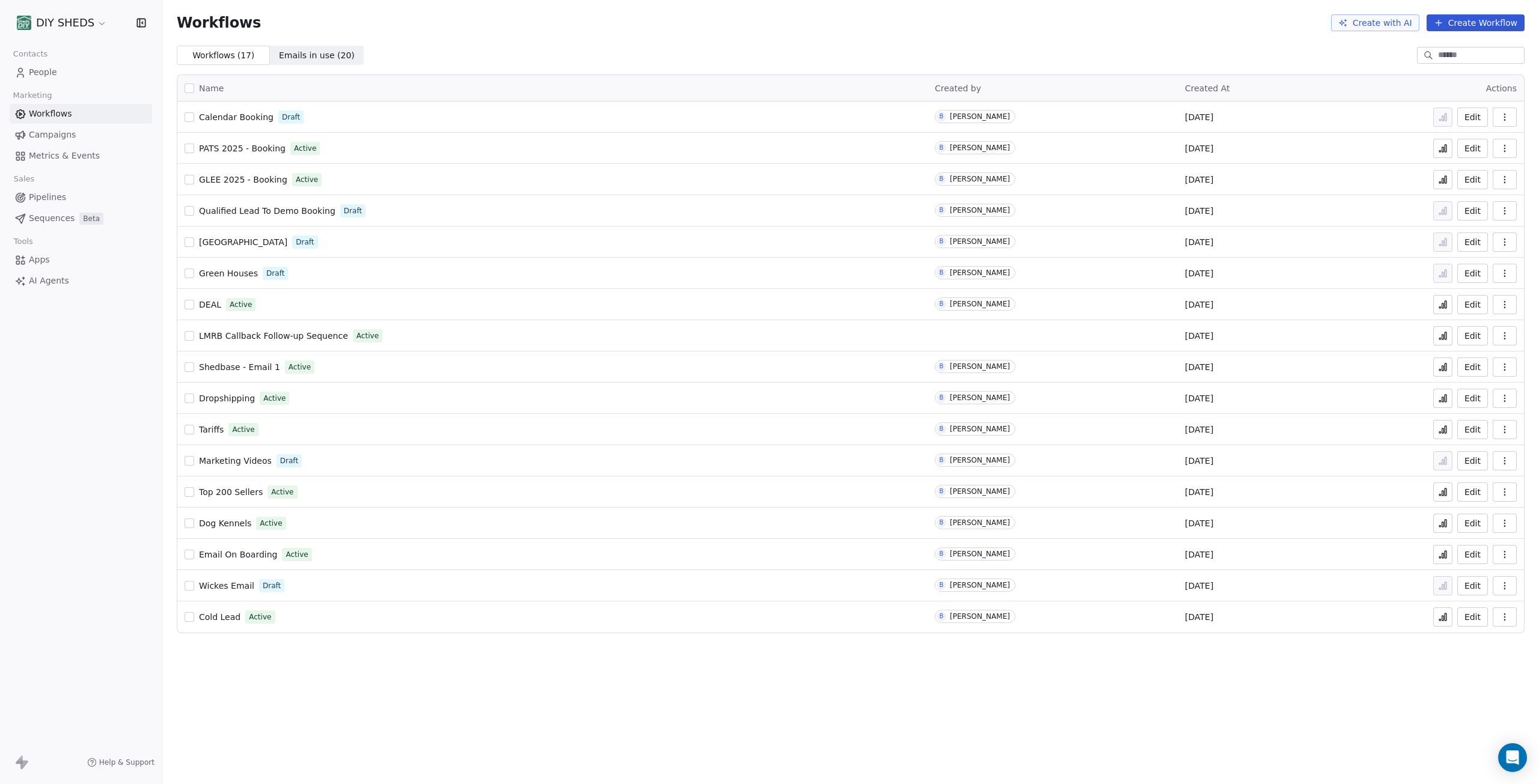
click at [1477, 117] on button "Edit" at bounding box center [1473, 117] width 31 height 19
click at [221, 118] on span "Calendar Booking" at bounding box center [236, 117] width 74 height 9
click at [44, 76] on span "People" at bounding box center [43, 73] width 28 height 13
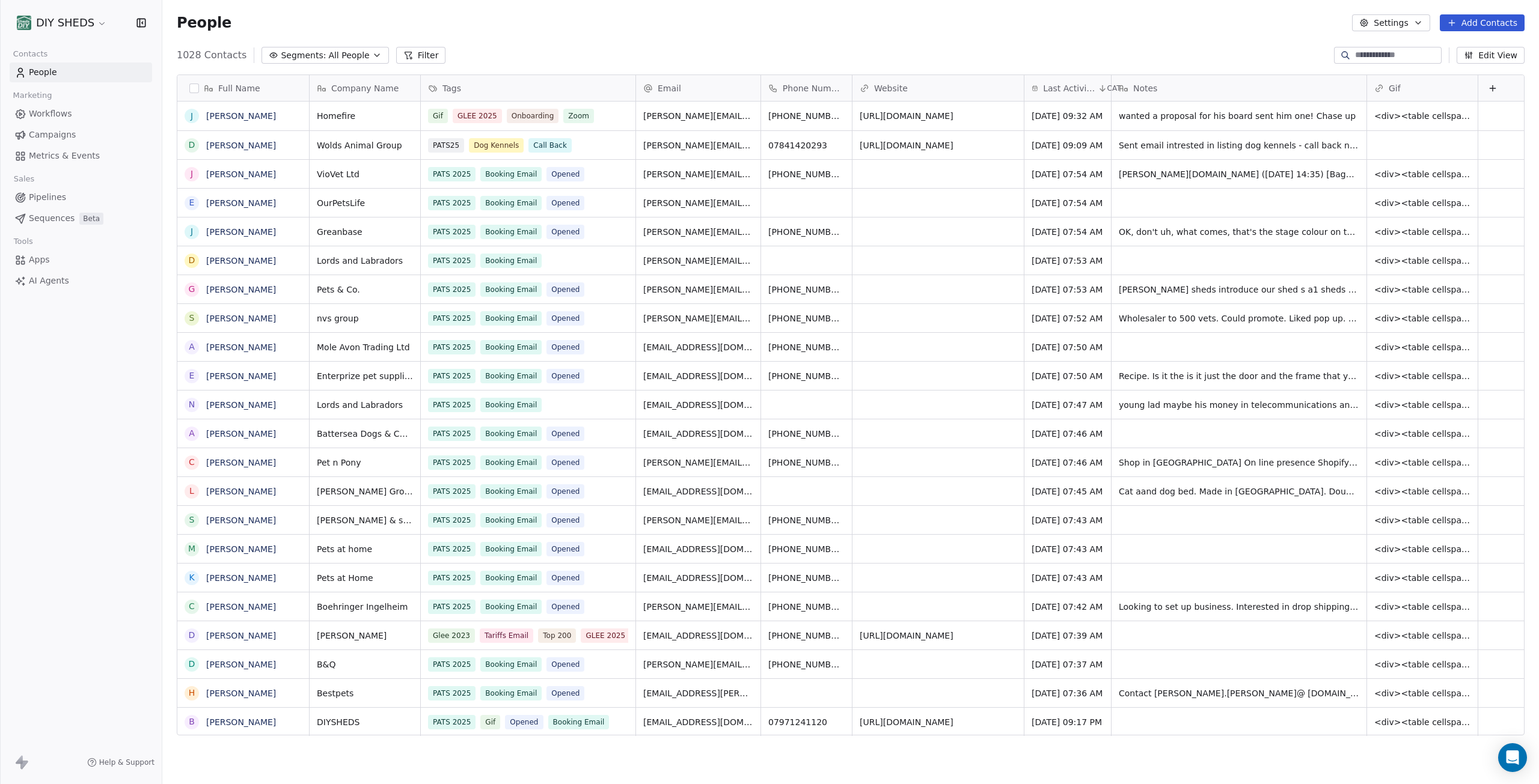
scroll to position [682, 1368]
click at [372, 56] on icon "button" at bounding box center [377, 55] width 9 height 9
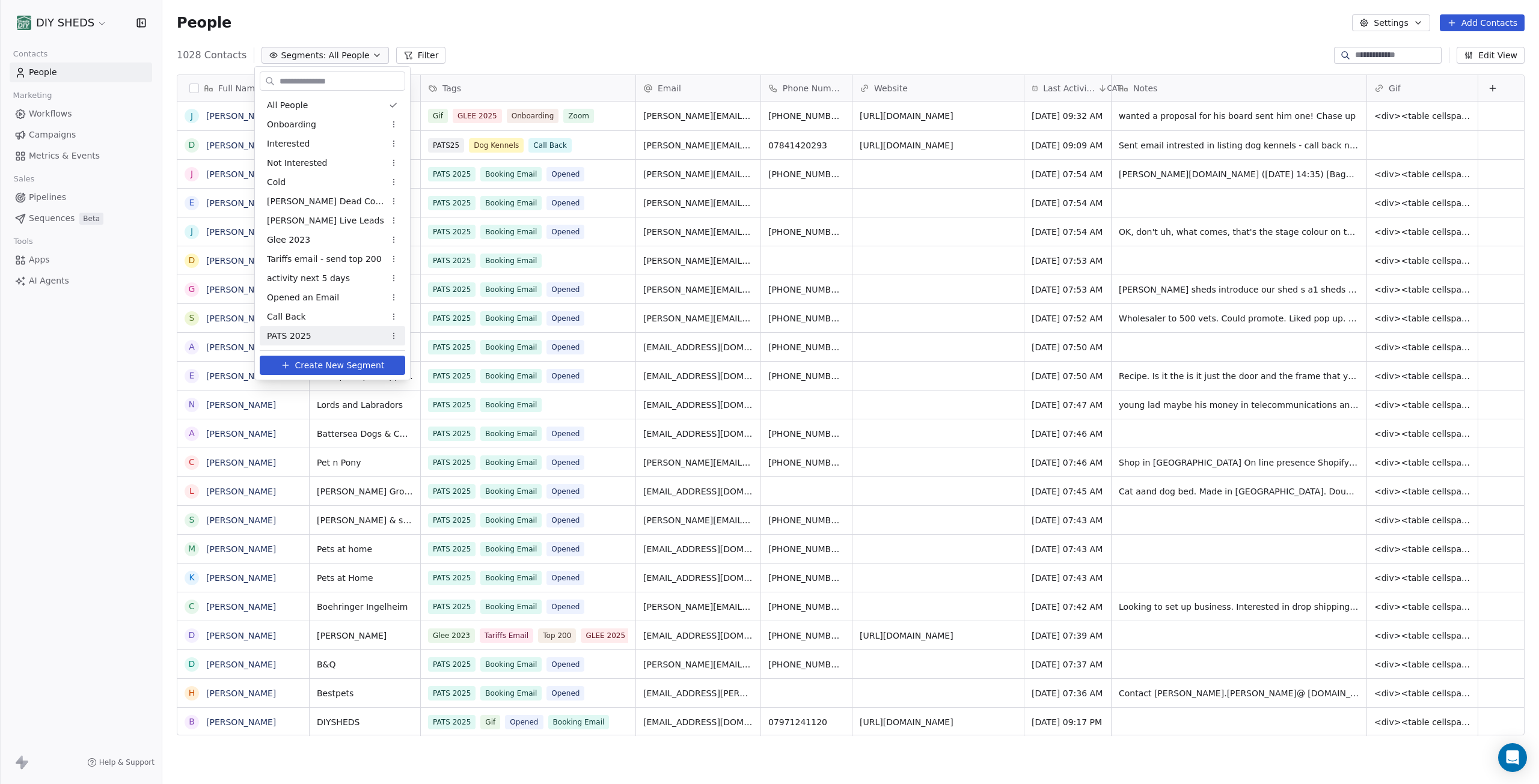
click at [319, 337] on div "PATS 2025" at bounding box center [333, 336] width 146 height 19
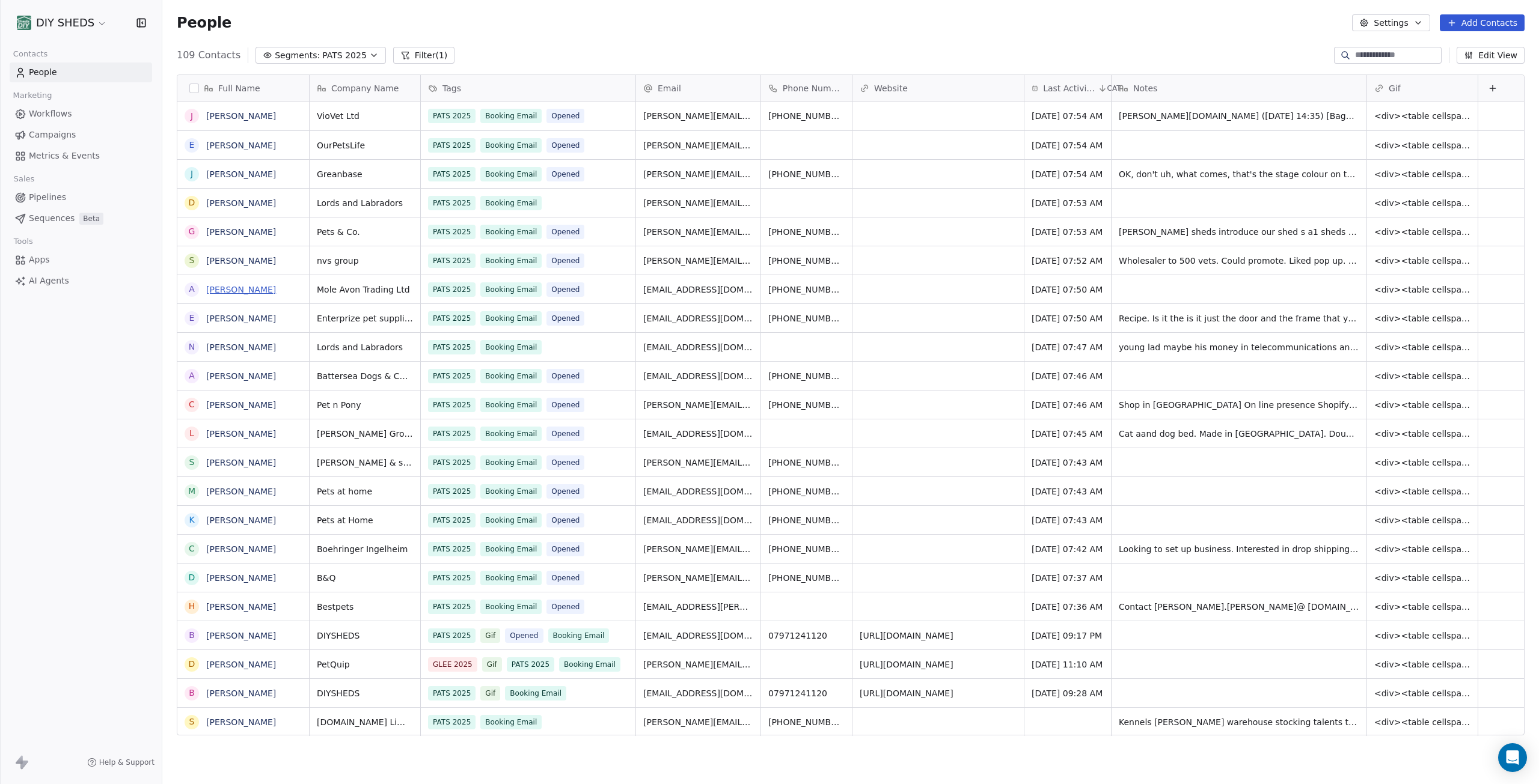
click at [257, 289] on link "[PERSON_NAME]" at bounding box center [241, 290] width 70 height 9
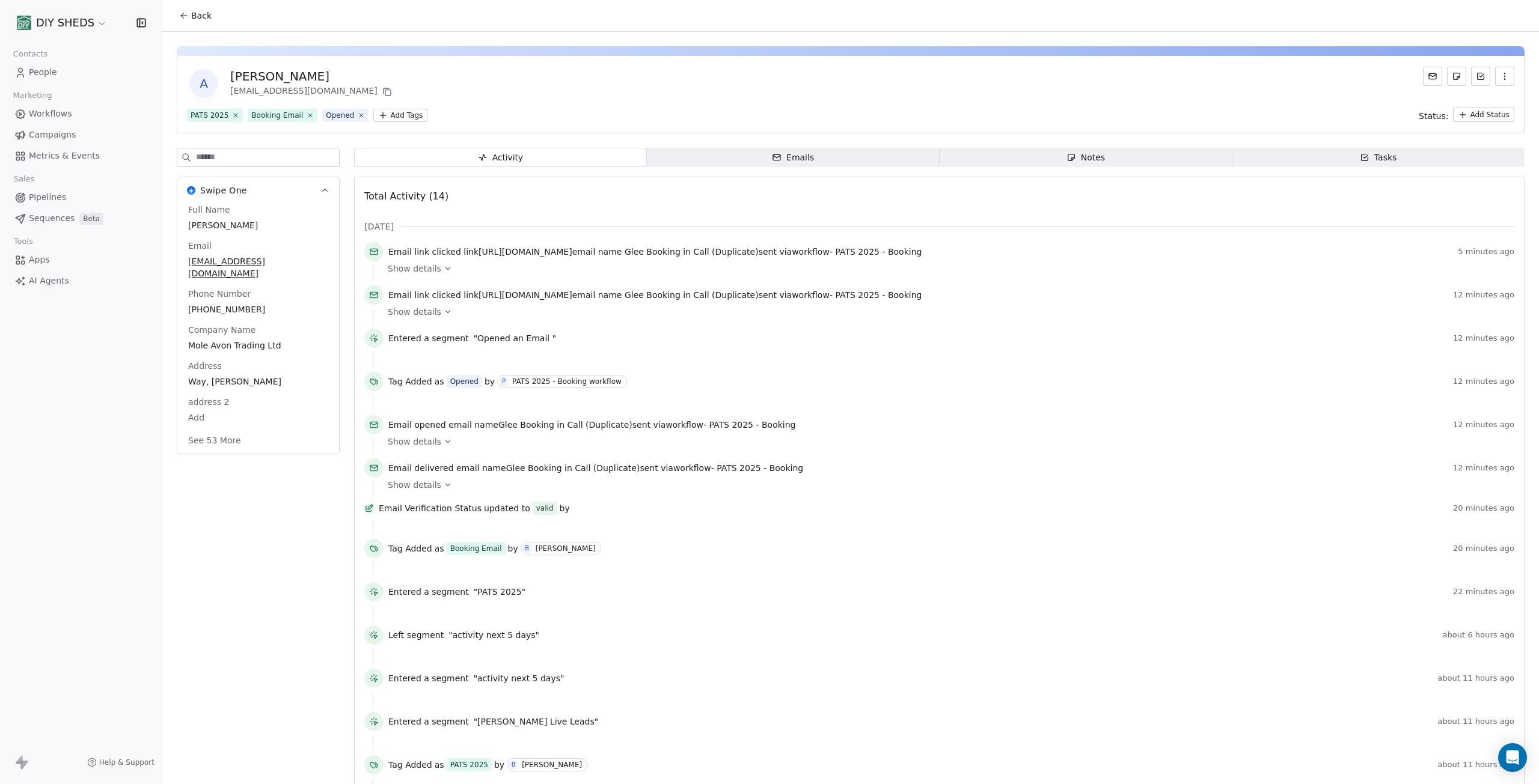
click at [1462, 115] on html "DIY SHEDS Contacts People Marketing Workflows Campaigns Metrics & Events Sales …" at bounding box center [769, 392] width 1539 height 784
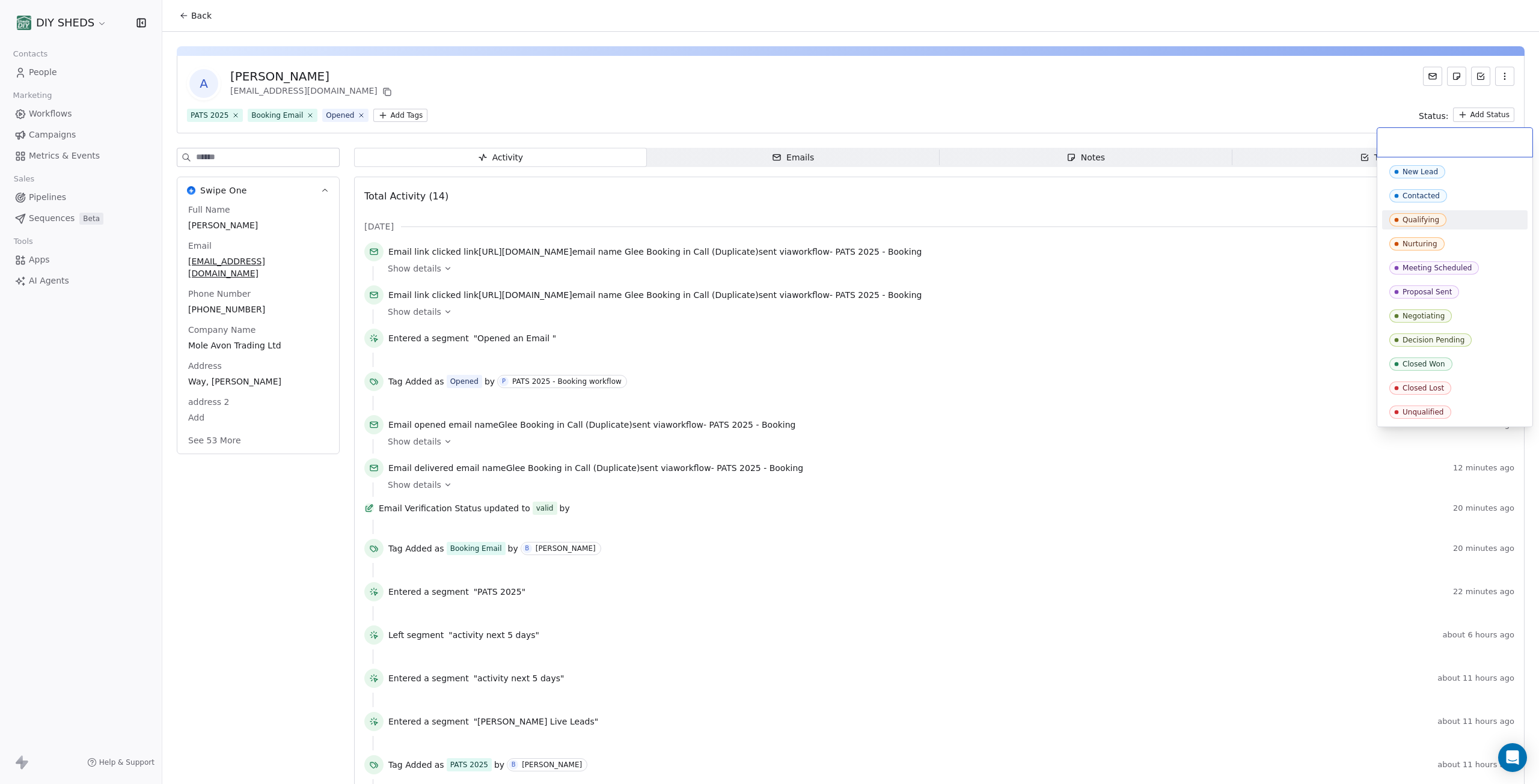
drag, startPoint x: 1151, startPoint y: 65, endPoint x: 1135, endPoint y: 78, distance: 20.6
click at [1151, 66] on html "DIY SHEDS Contacts People Marketing Workflows Campaigns Metrics & Events Sales …" at bounding box center [769, 392] width 1539 height 784
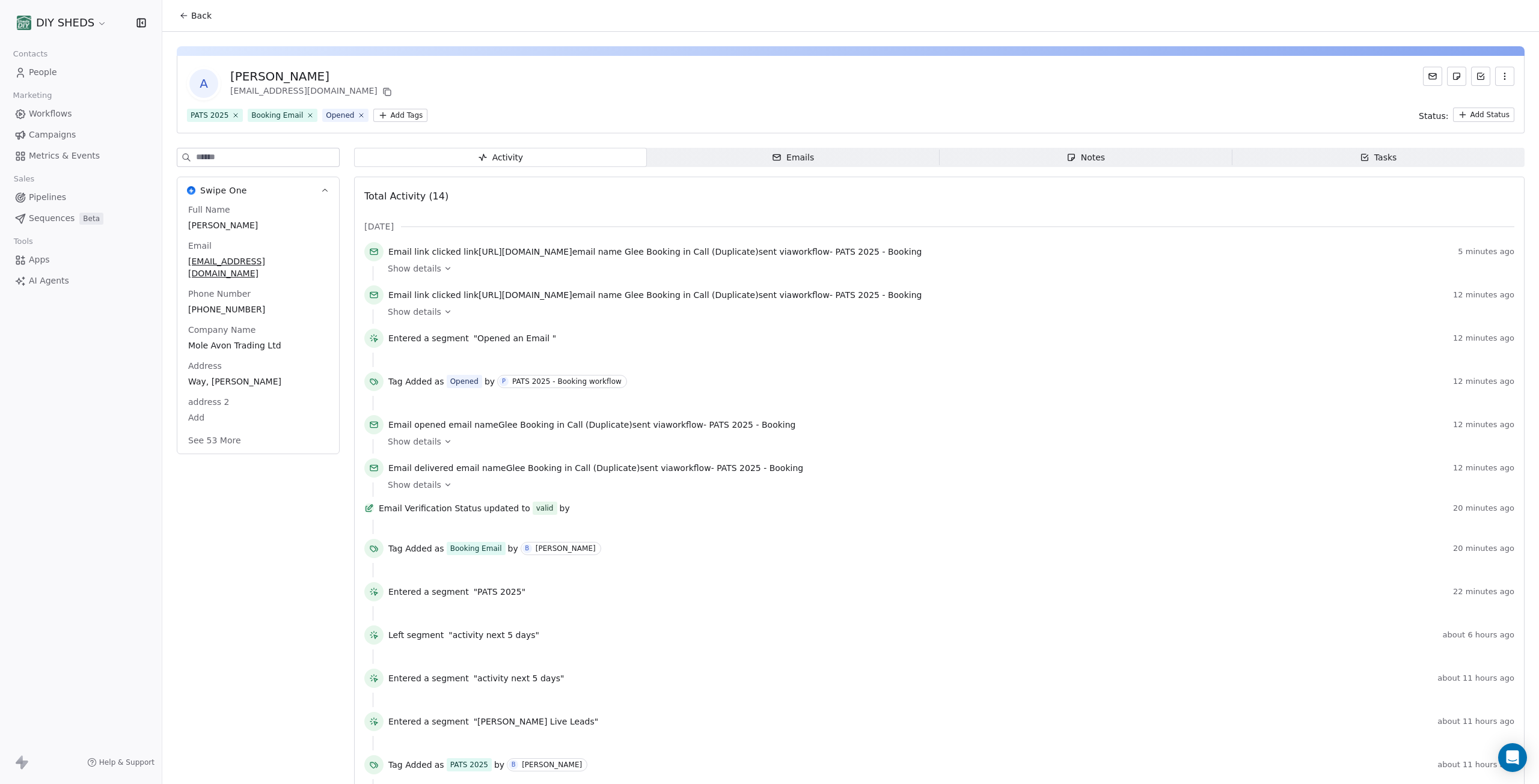
click at [1082, 150] on span "Notes Notes" at bounding box center [1086, 157] width 293 height 19
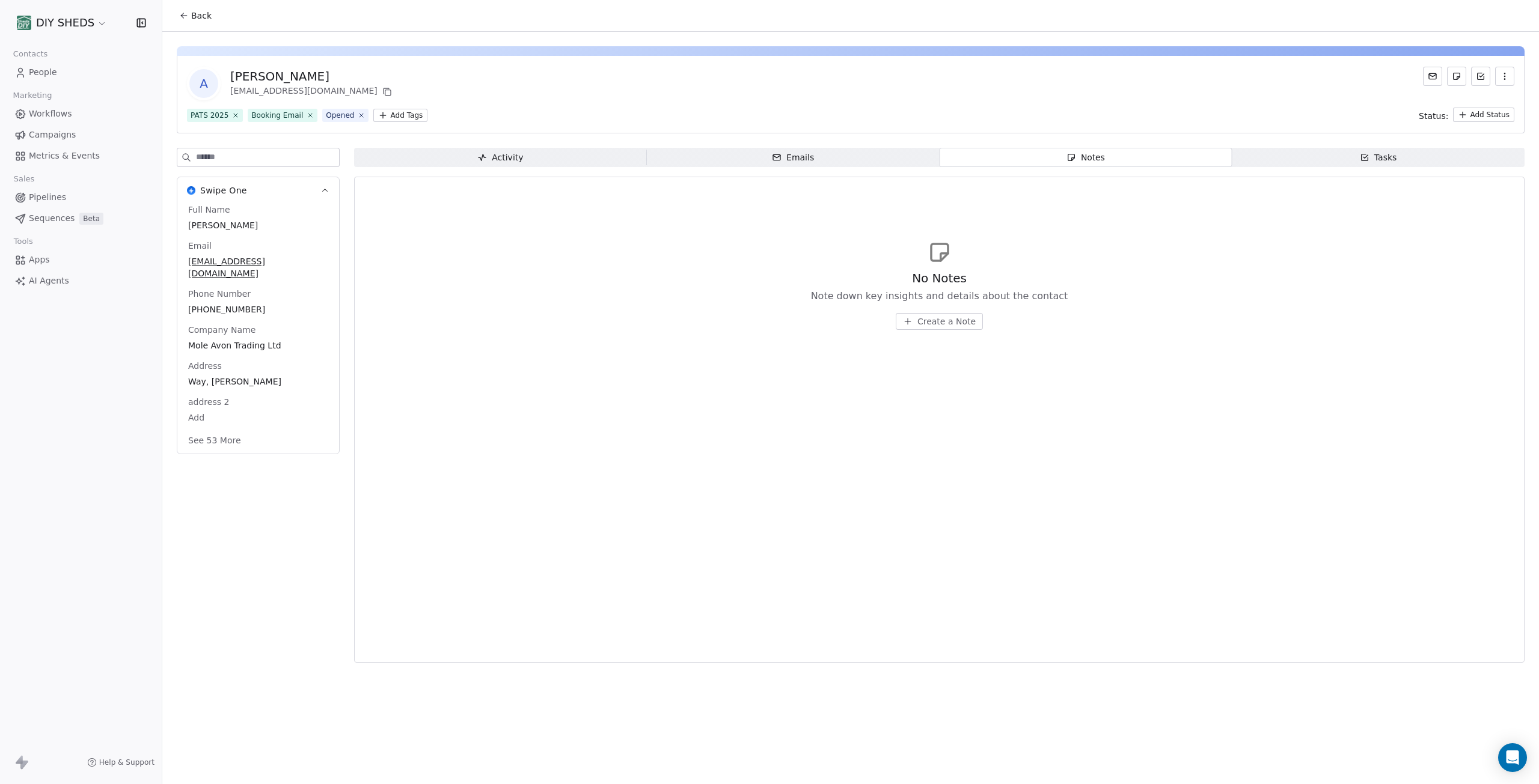
click at [1368, 152] on div "Tasks" at bounding box center [1378, 158] width 37 height 13
click at [949, 324] on span "Create a Task" at bounding box center [946, 321] width 57 height 12
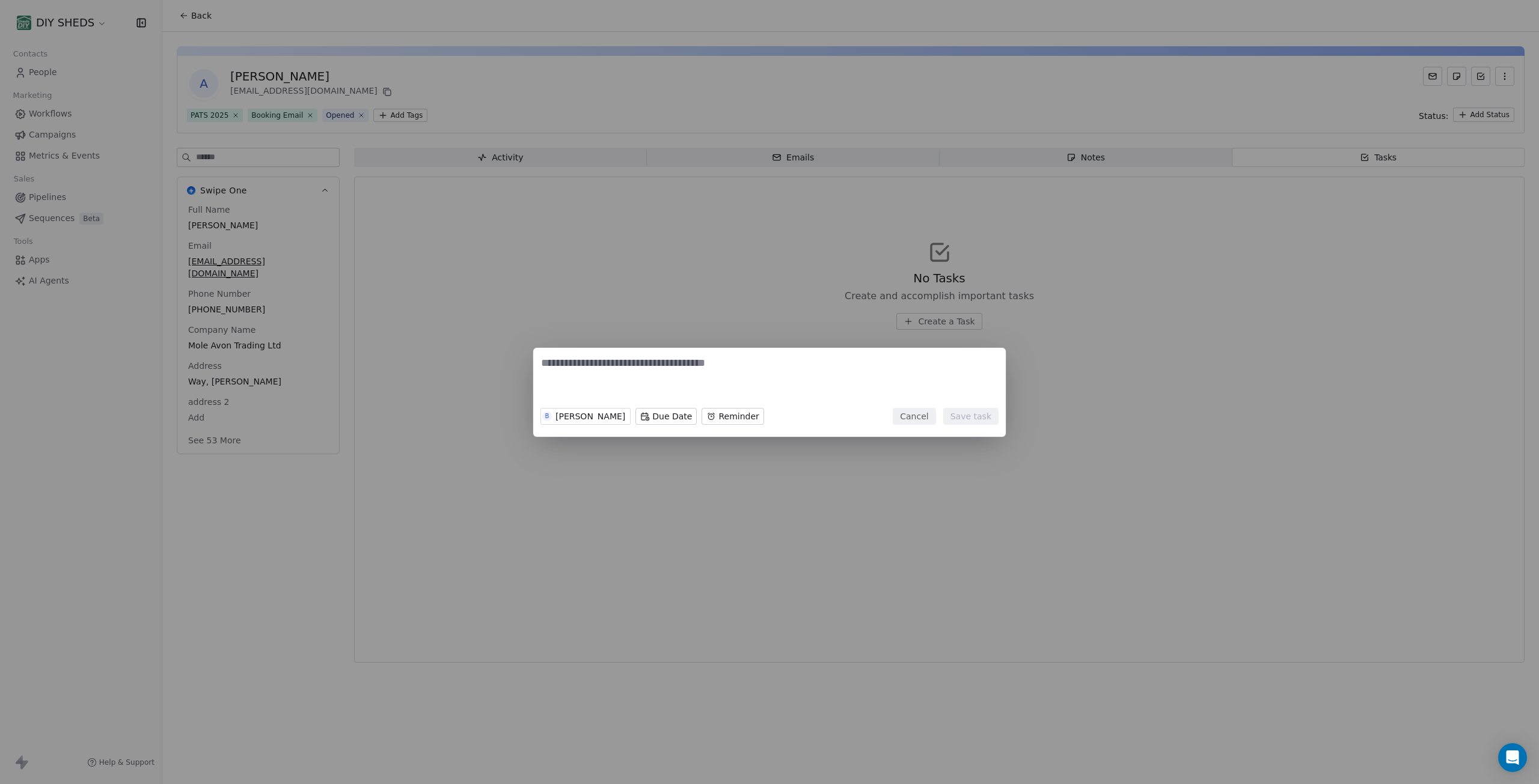
click at [654, 361] on textarea at bounding box center [770, 379] width 457 height 47
type textarea "**********"
click at [977, 420] on button "Save task" at bounding box center [971, 416] width 56 height 17
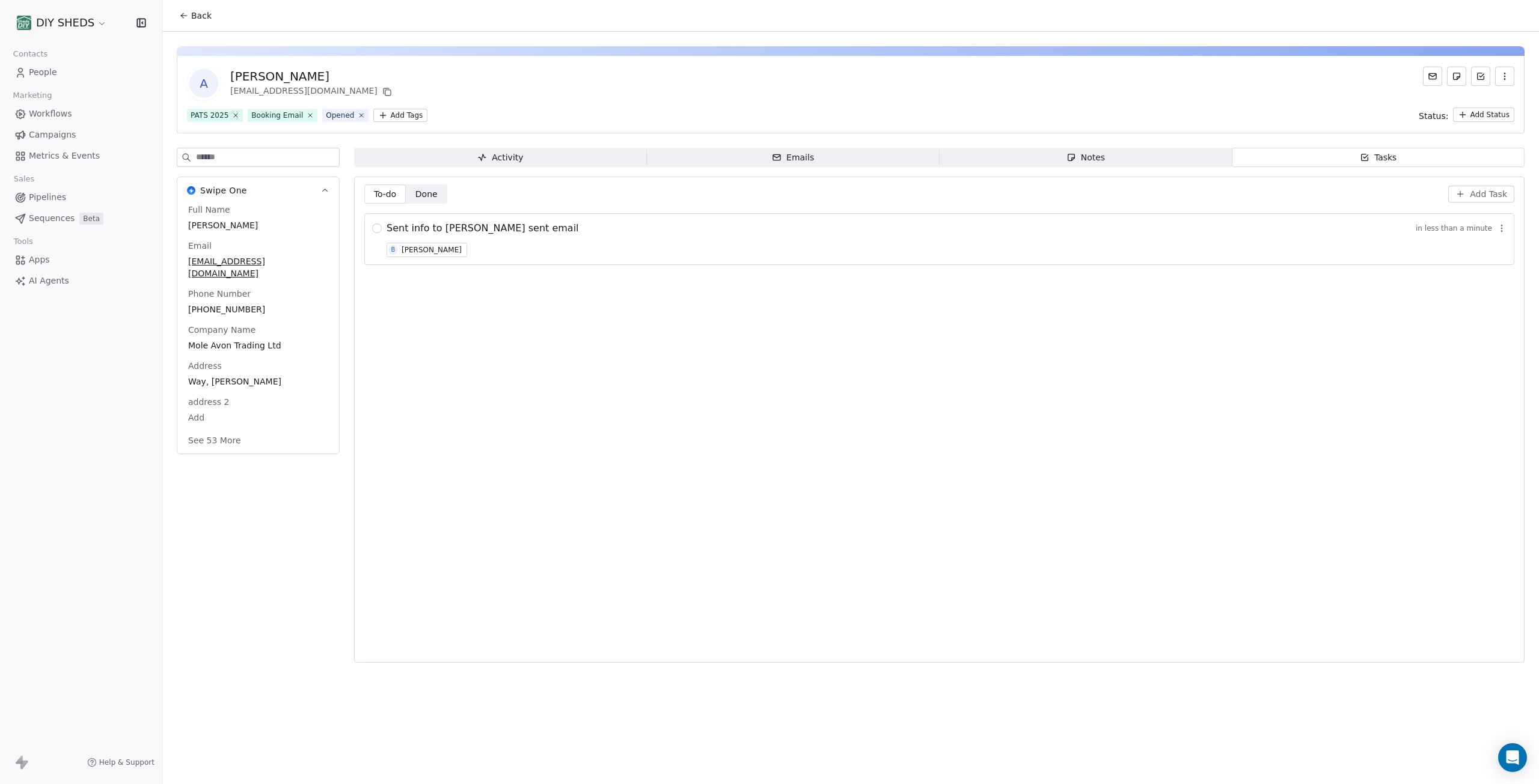
click at [780, 156] on icon "button" at bounding box center [776, 157] width 9 height 9
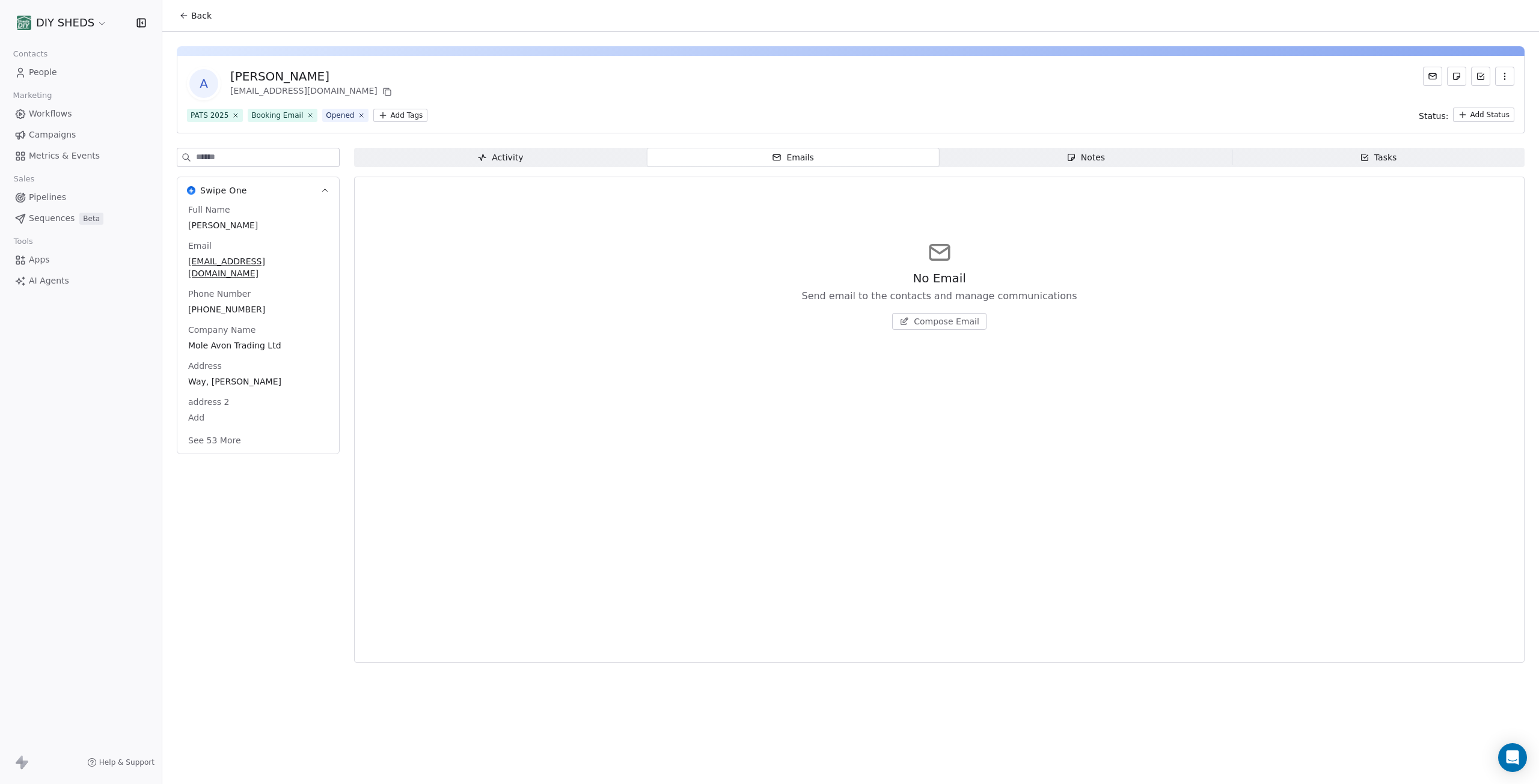
click at [1085, 158] on div "Notes" at bounding box center [1085, 158] width 38 height 13
click at [949, 327] on span "Create a Note" at bounding box center [946, 321] width 58 height 12
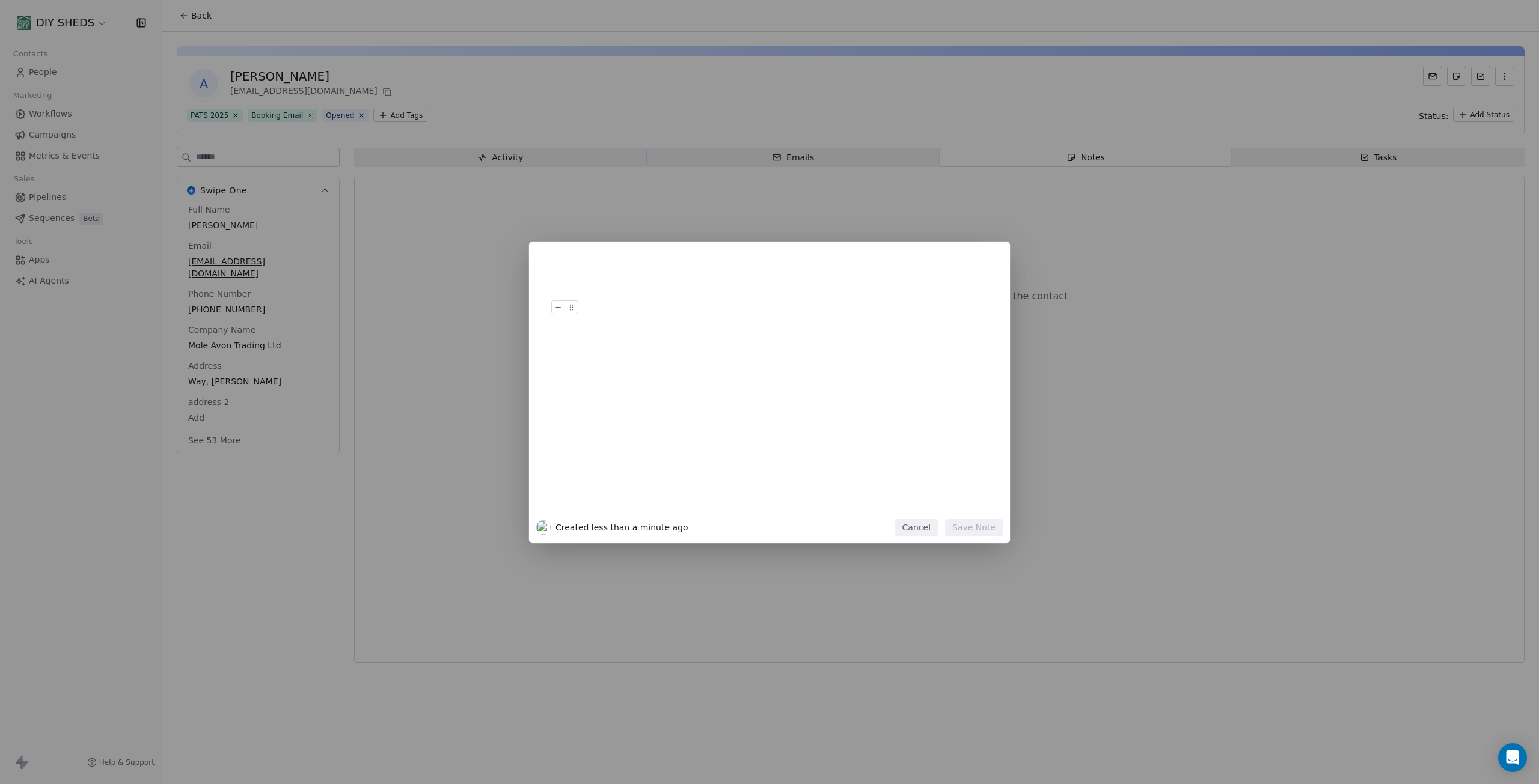
click at [929, 524] on button "Cancel" at bounding box center [917, 527] width 43 height 17
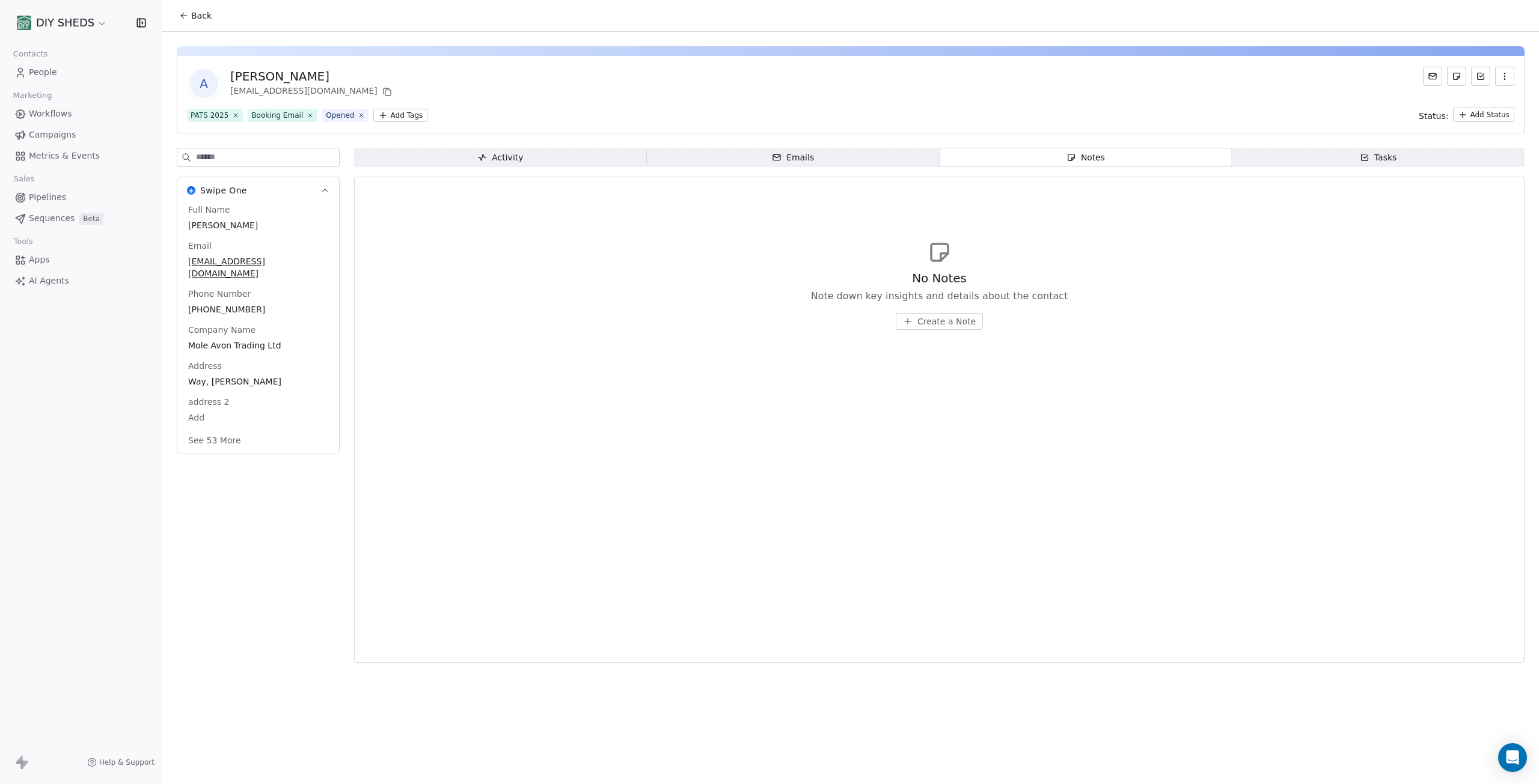
click at [52, 195] on span "Pipelines" at bounding box center [47, 197] width 37 height 13
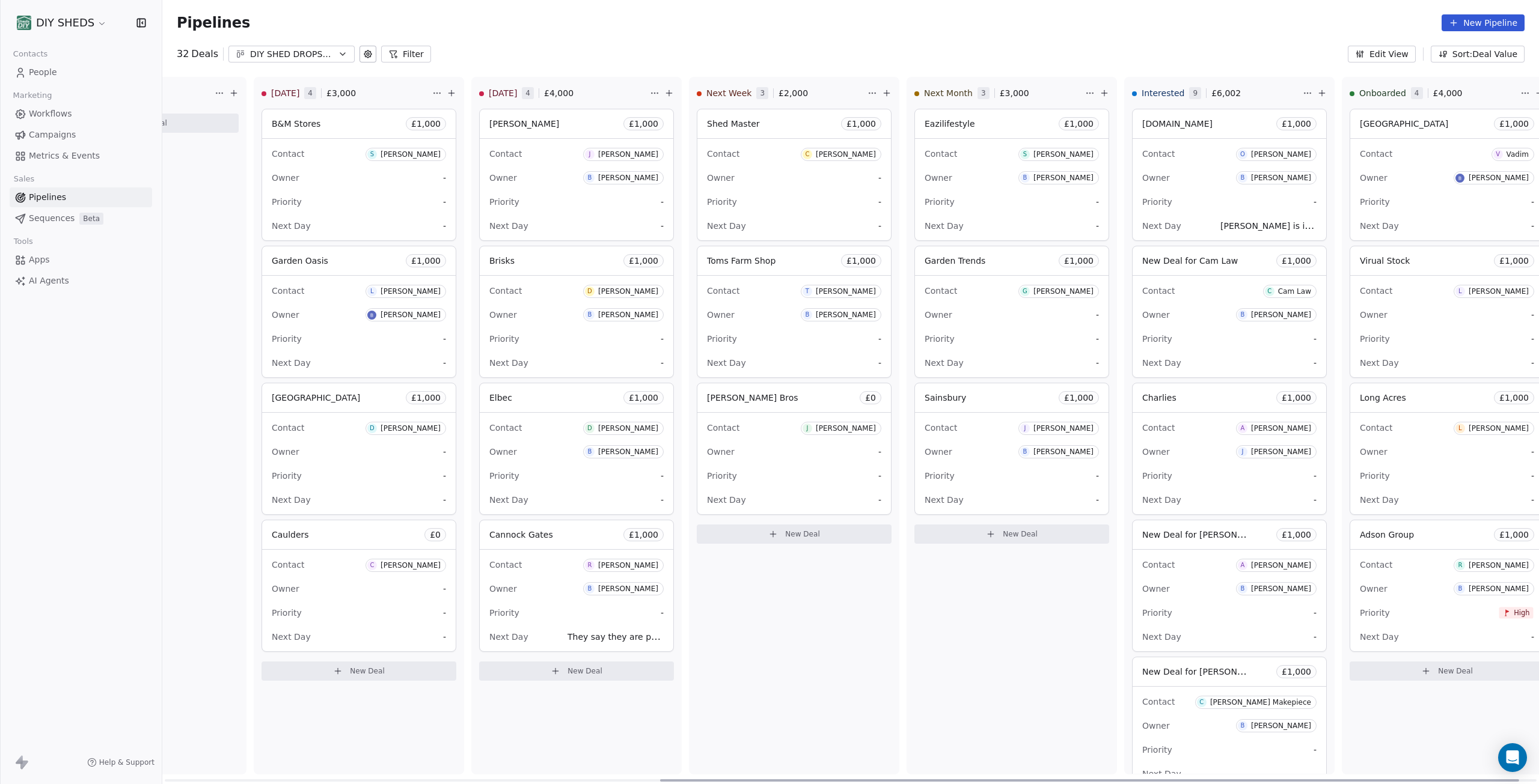
scroll to position [0, 822]
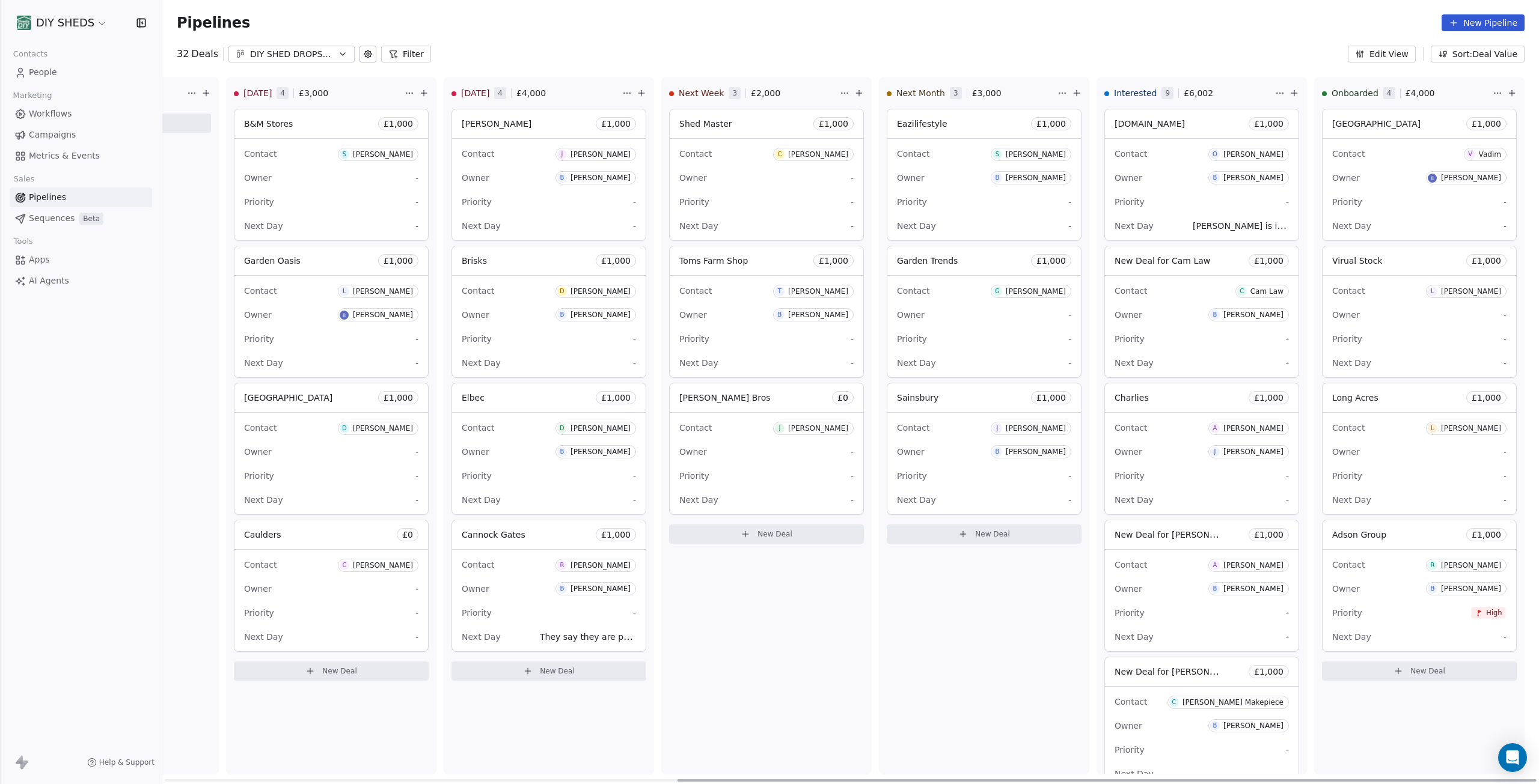
drag, startPoint x: 982, startPoint y: 781, endPoint x: 1538, endPoint y: 675, distance: 566.0
click at [1536, 780] on div at bounding box center [1107, 781] width 859 height 3
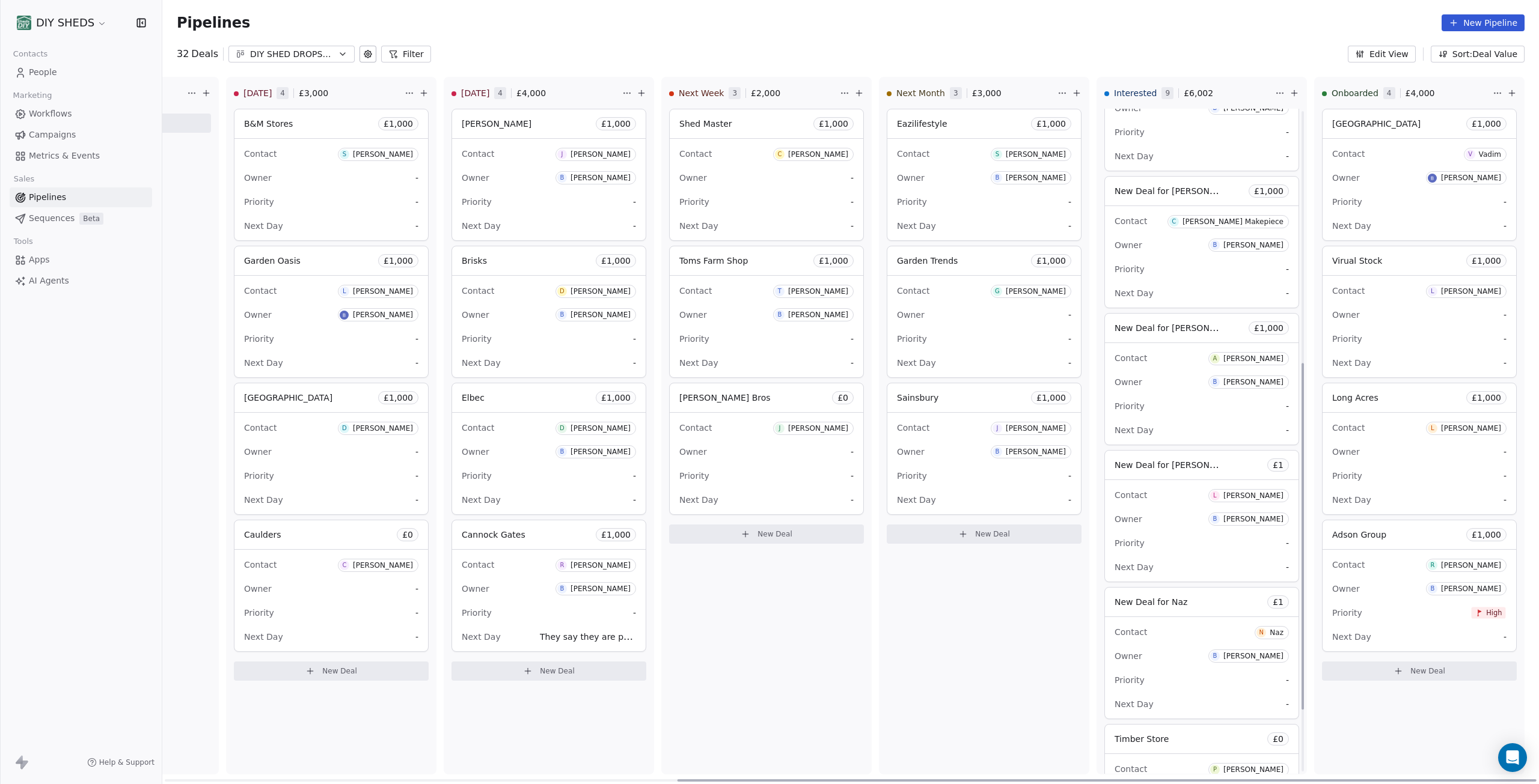
scroll to position [602, 0]
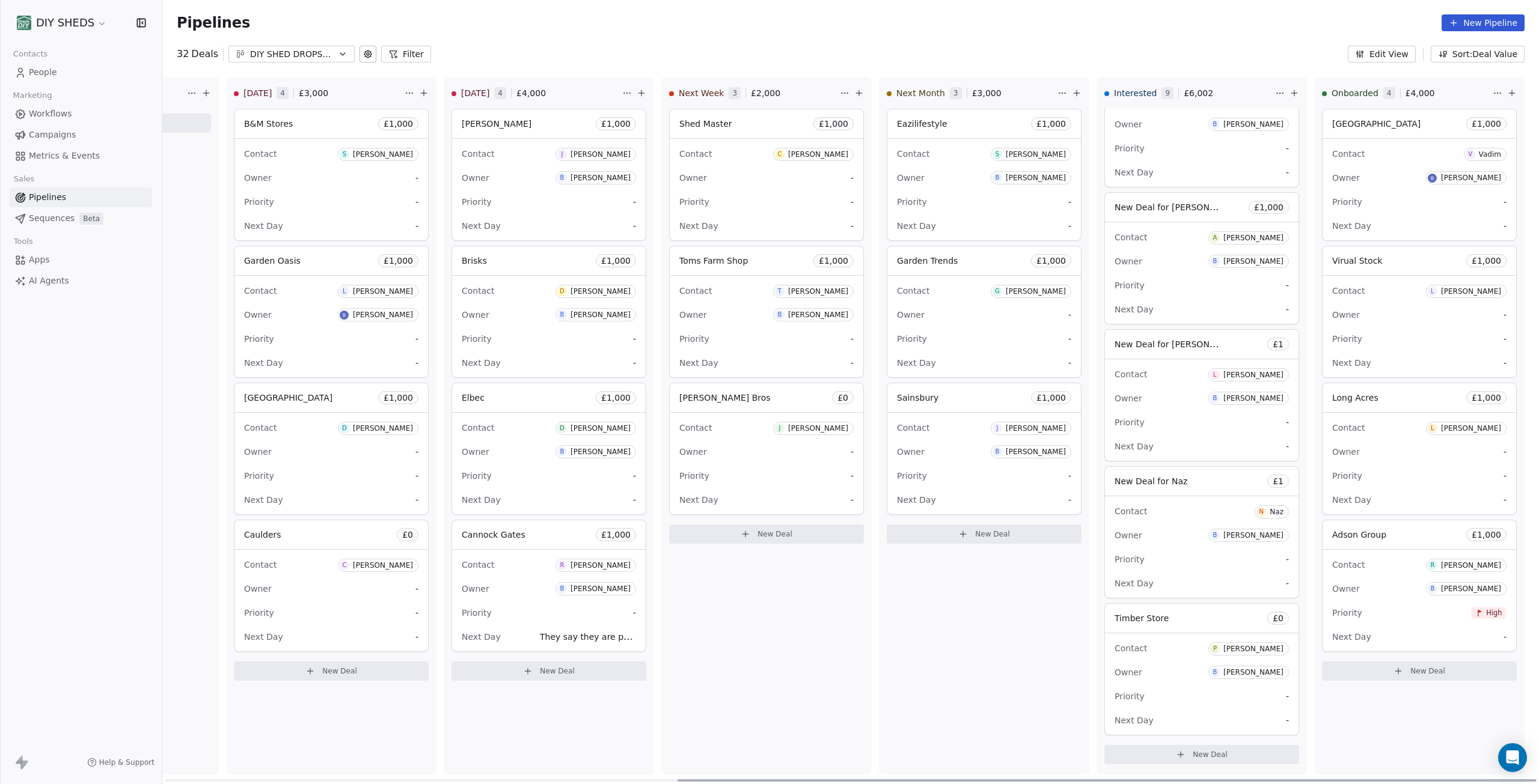
click at [1208, 750] on span "New Deal" at bounding box center [1210, 754] width 35 height 9
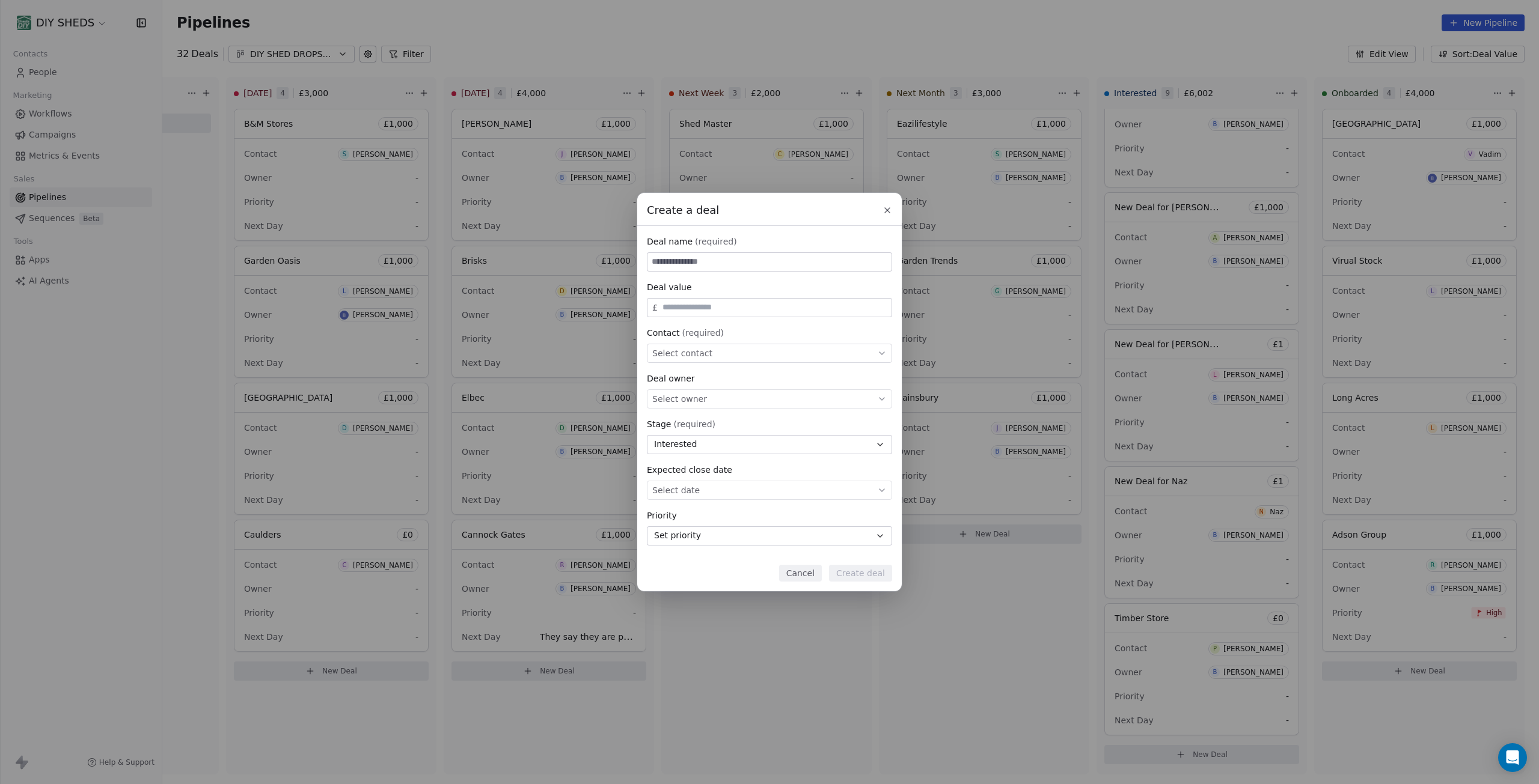
click at [669, 264] on input at bounding box center [769, 262] width 244 height 18
click at [688, 259] on input "*****" at bounding box center [769, 262] width 244 height 18
type input "**********"
click at [723, 351] on div "Select contact" at bounding box center [769, 353] width 245 height 19
click at [722, 361] on input at bounding box center [770, 359] width 226 height 13
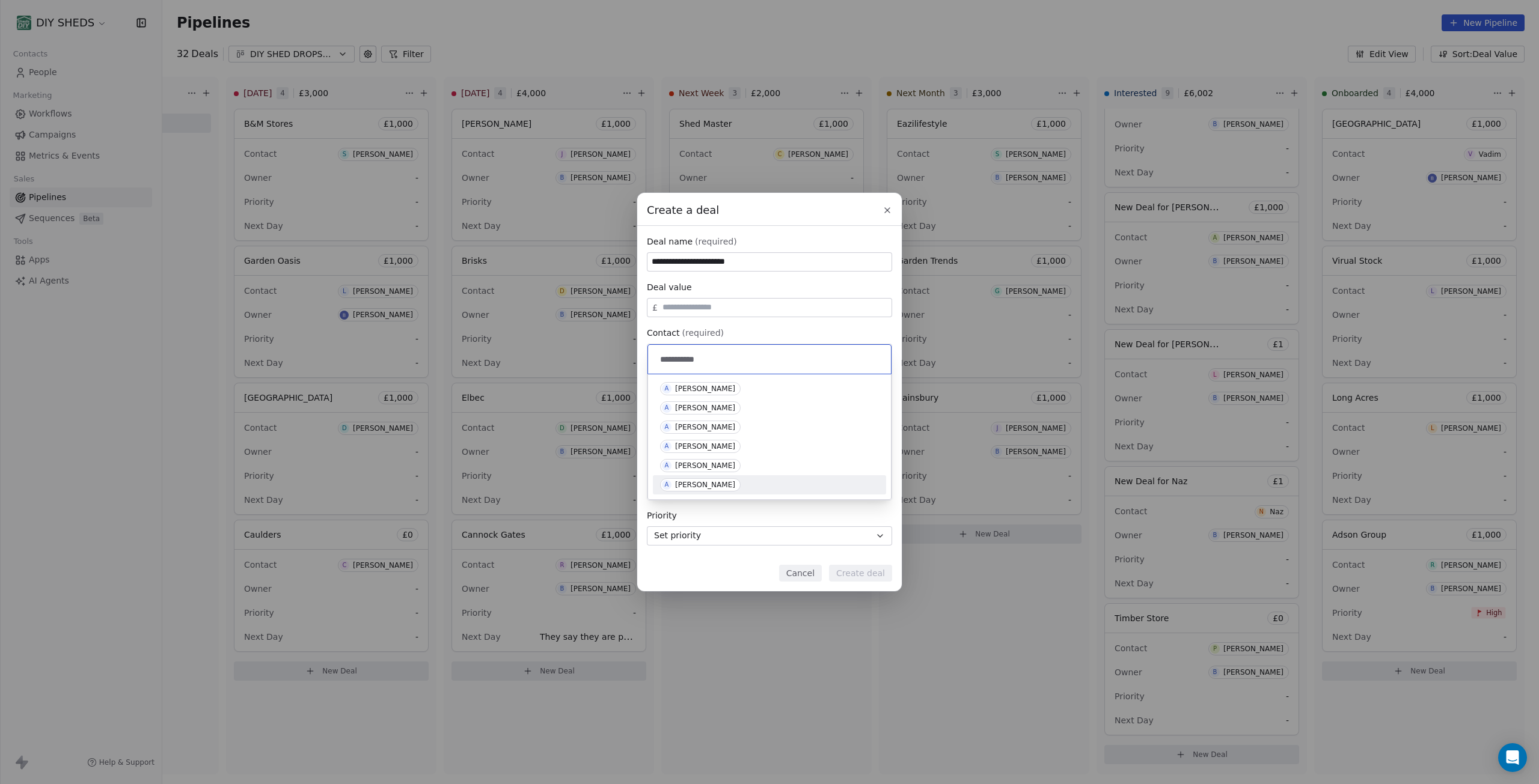
type input "**********"
click at [721, 491] on span "A Andrew Stevens" at bounding box center [700, 484] width 81 height 13
click at [732, 404] on div "Select owner" at bounding box center [769, 399] width 245 height 19
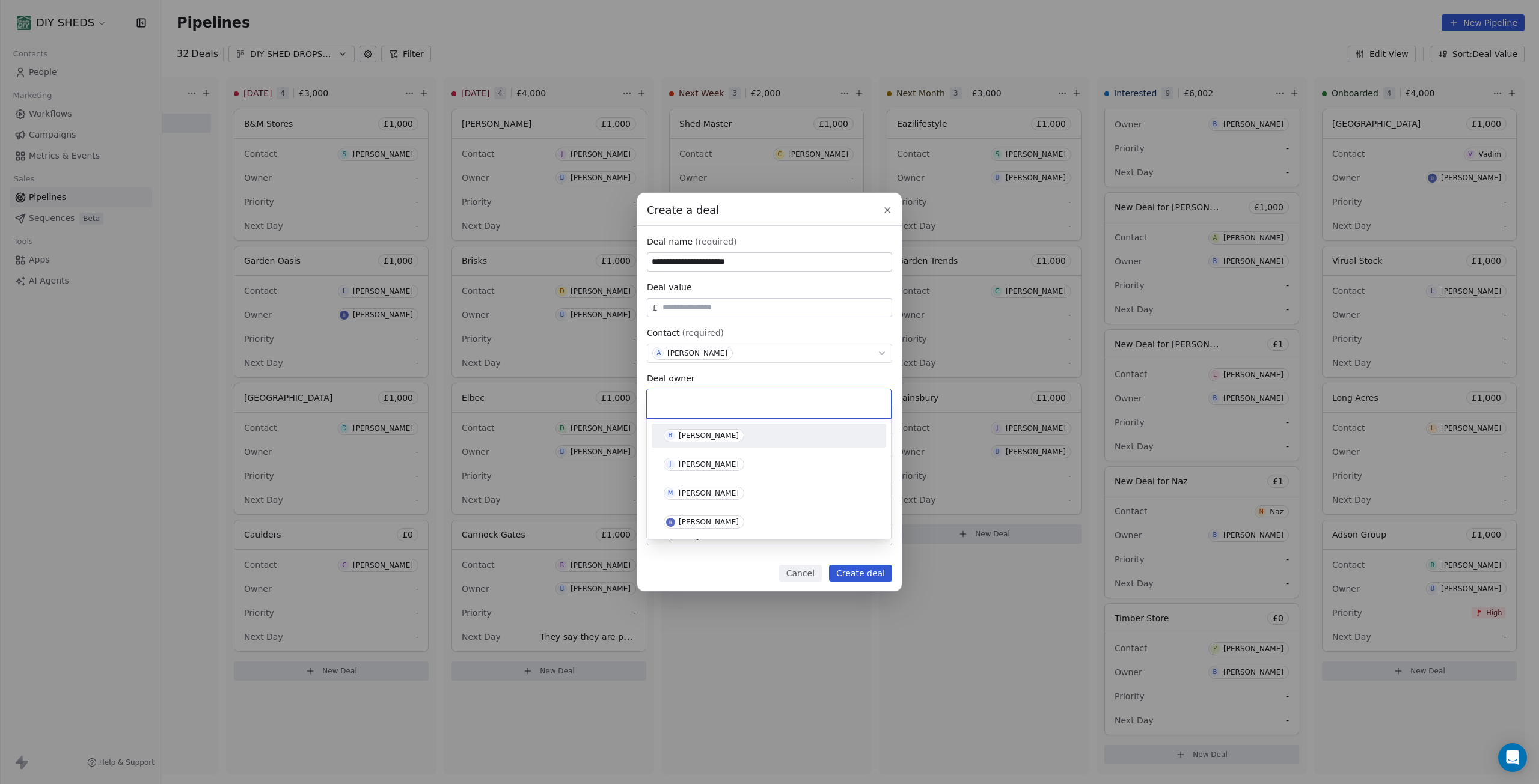
click at [708, 440] on div "[PERSON_NAME]" at bounding box center [709, 435] width 60 height 8
click at [726, 305] on input "text" at bounding box center [774, 307] width 229 height 9
type input "*****"
click at [838, 497] on div "**********" at bounding box center [769, 392] width 1539 height 398
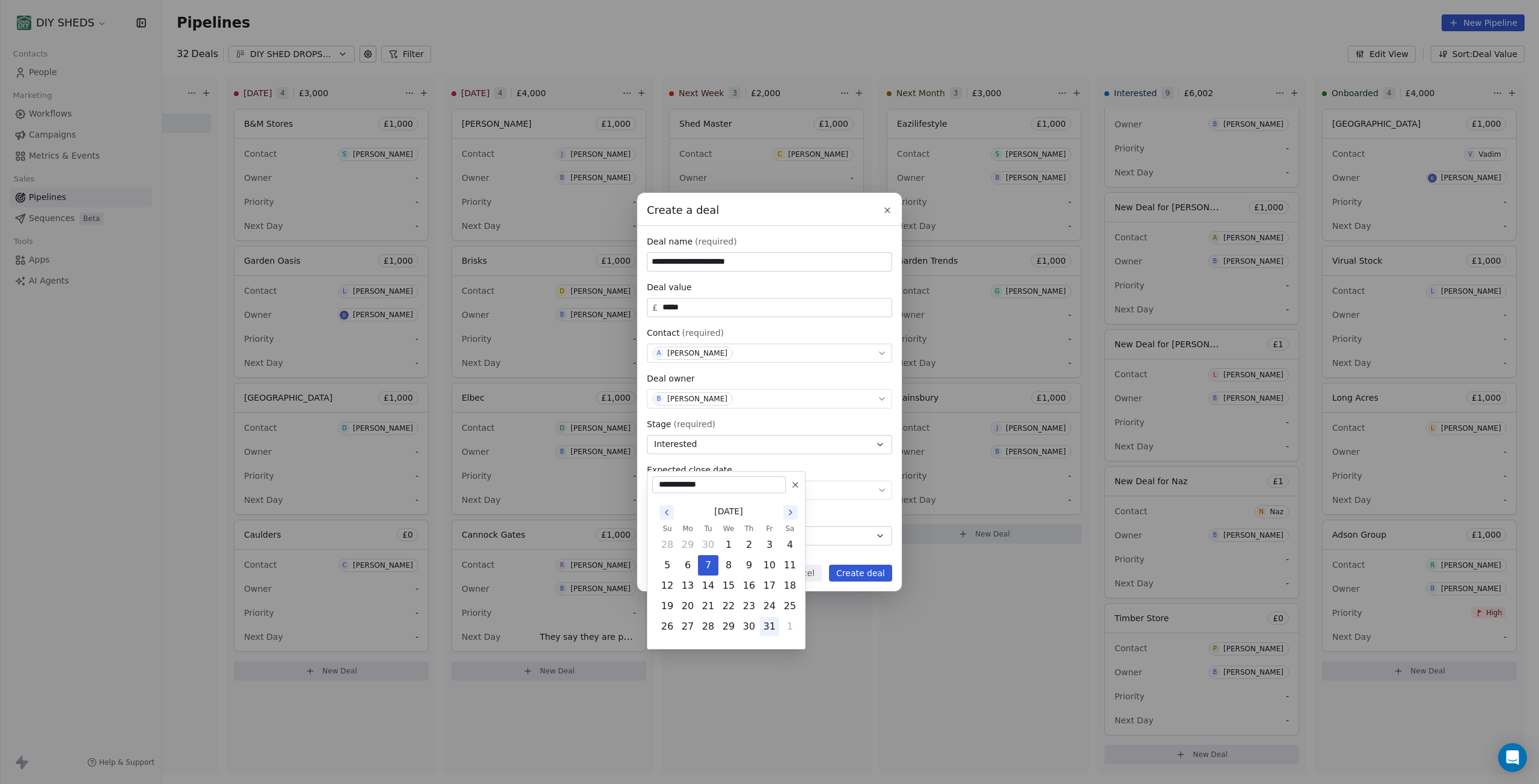
click at [772, 626] on button "31" at bounding box center [769, 627] width 19 height 19
type input "**********"
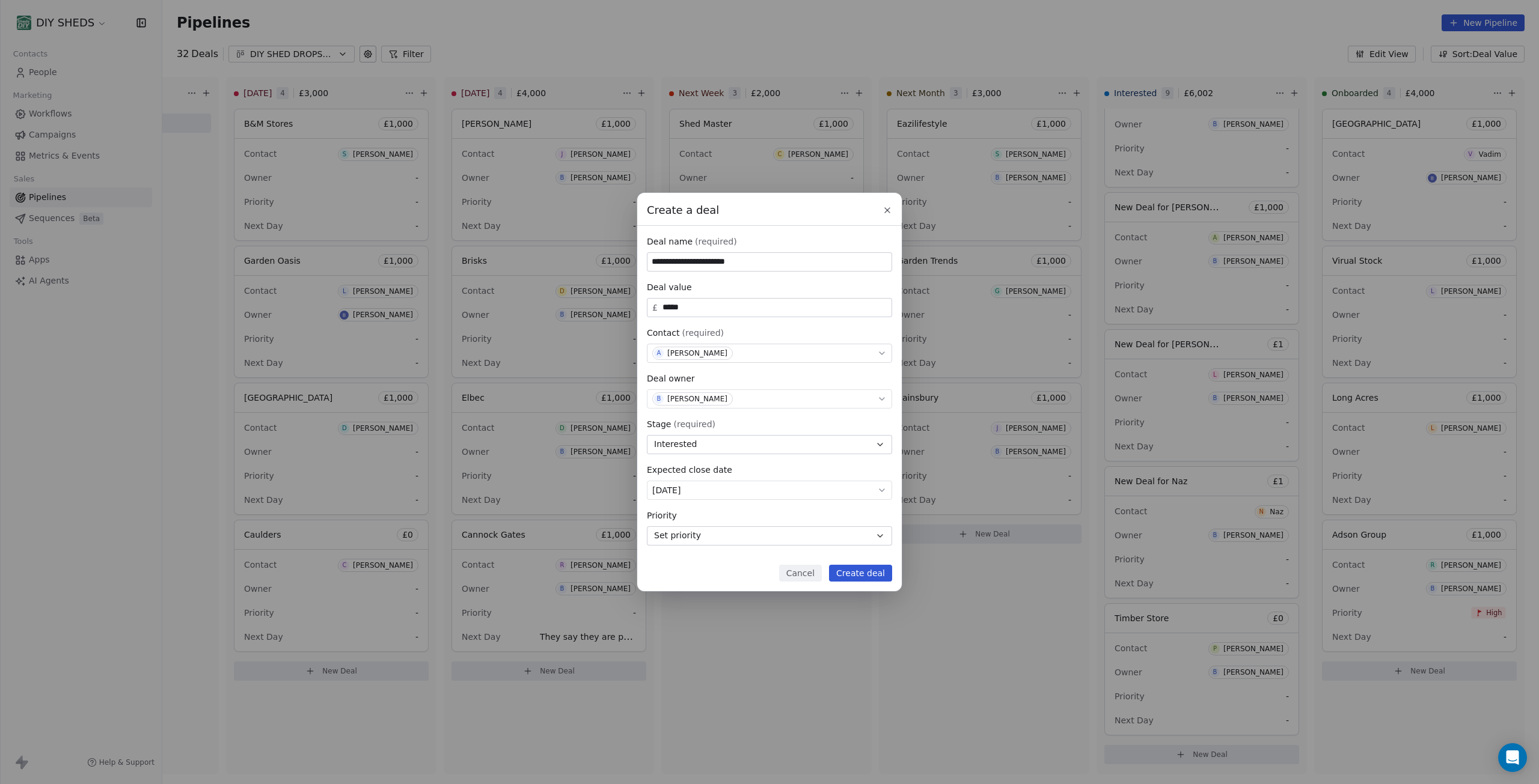
click at [859, 573] on button "Create deal" at bounding box center [861, 573] width 63 height 17
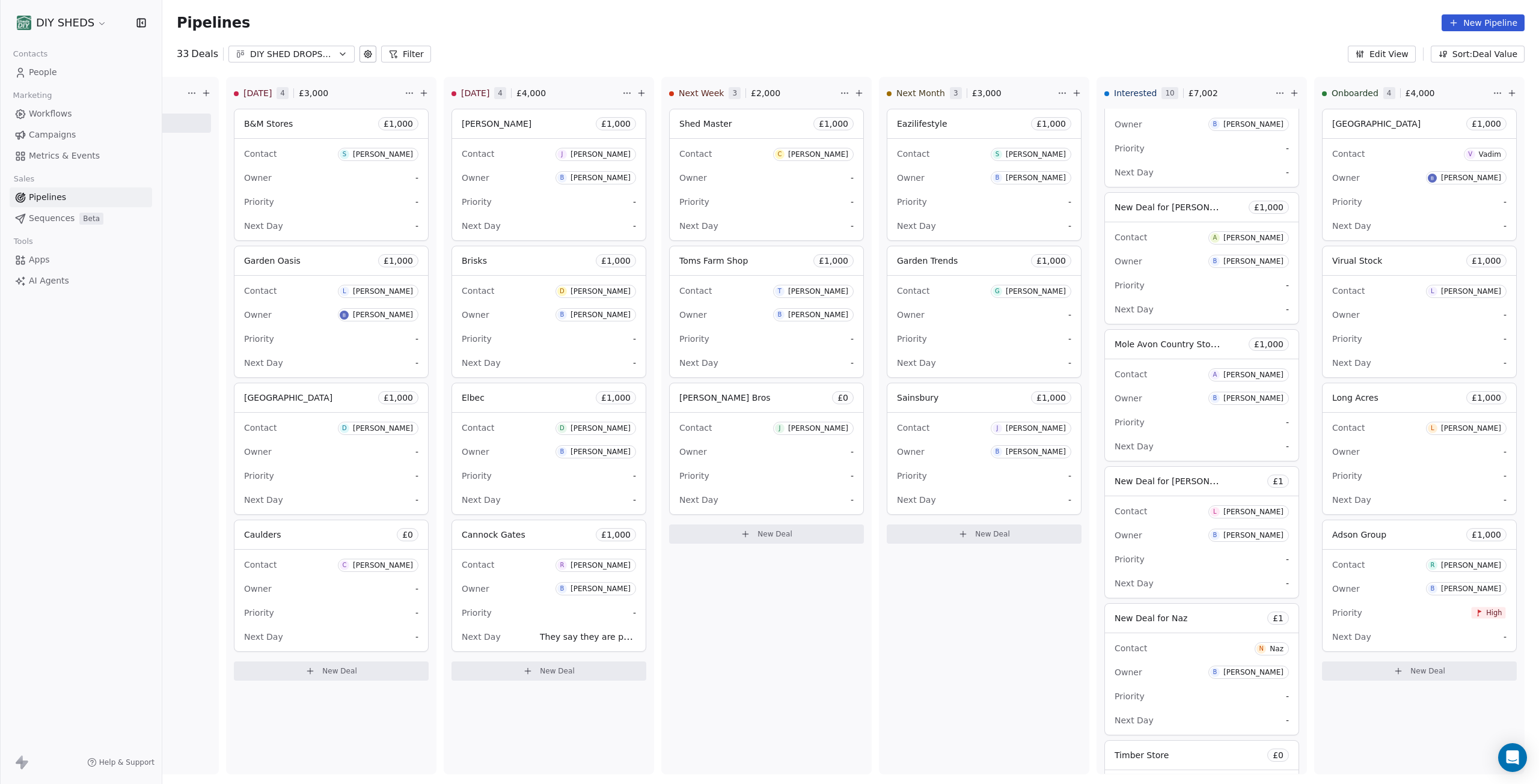
click at [45, 74] on span "People" at bounding box center [43, 73] width 28 height 13
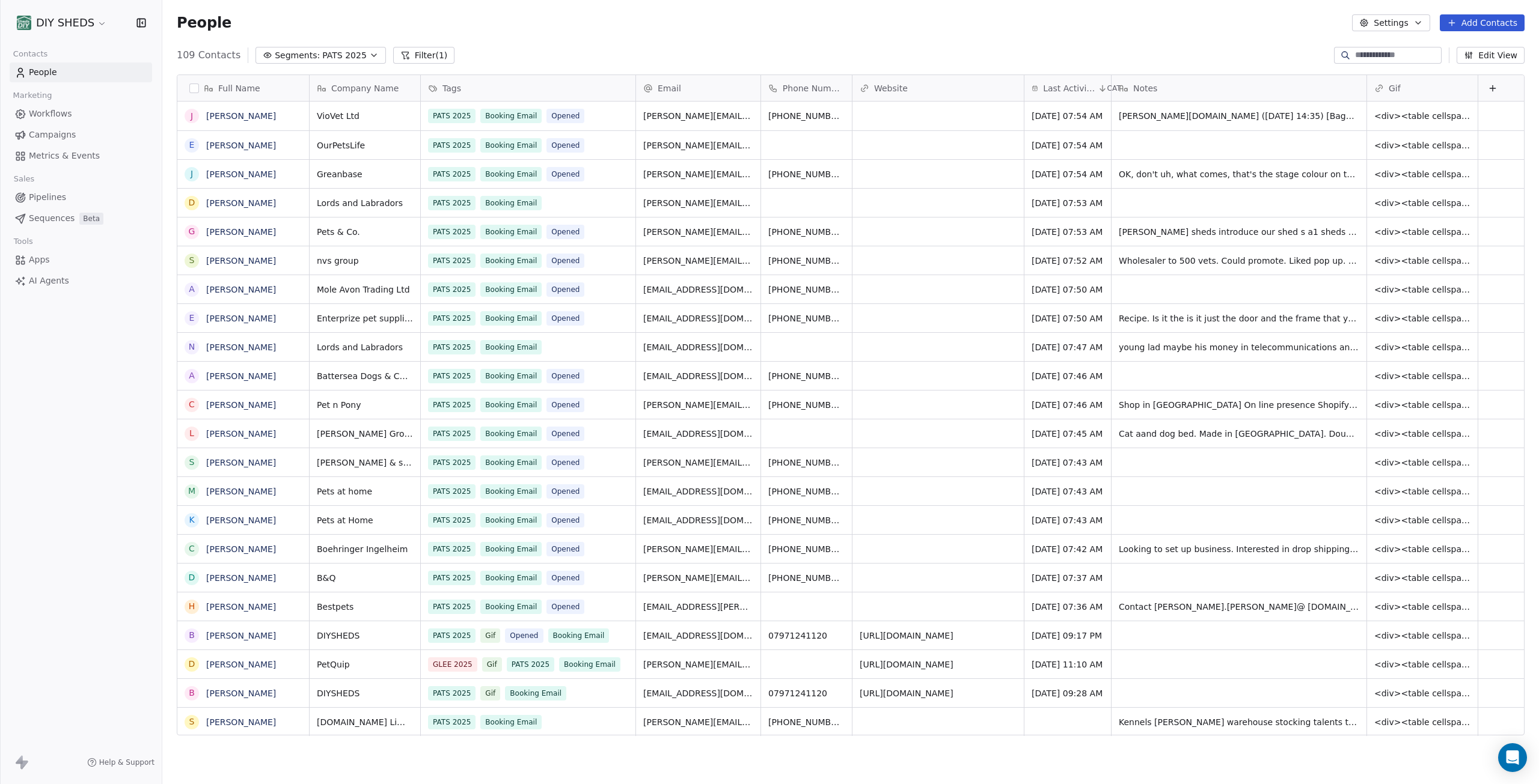
scroll to position [682, 1368]
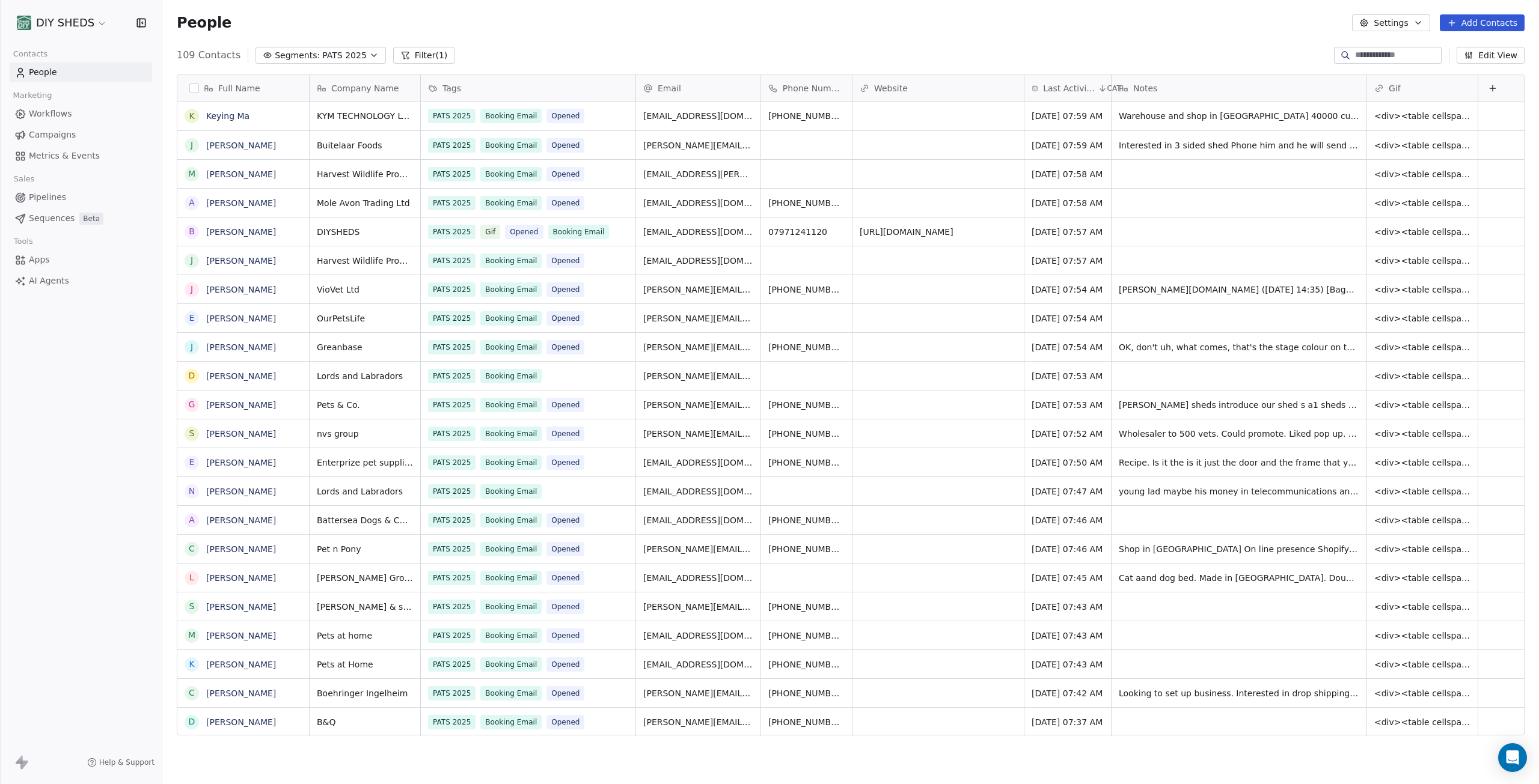
click at [39, 114] on span "Workflows" at bounding box center [50, 114] width 44 height 13
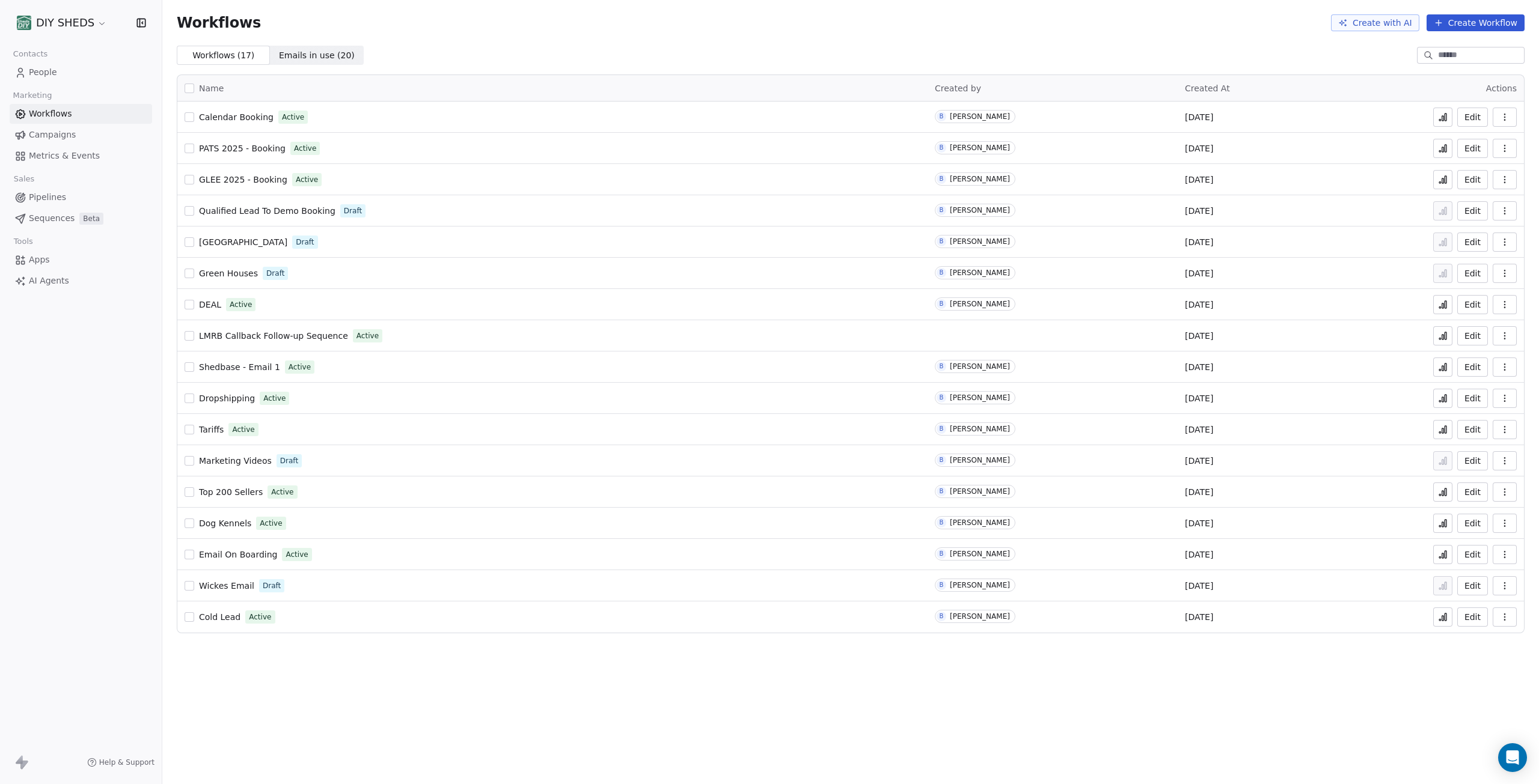
click at [1451, 119] on button at bounding box center [1443, 117] width 19 height 19
click at [1447, 148] on icon at bounding box center [1442, 148] width 9 height 9
click at [53, 112] on span "Workflows" at bounding box center [50, 114] width 44 height 13
click at [249, 117] on span "Calendar Booking" at bounding box center [236, 117] width 74 height 9
click at [246, 146] on span "PATS 2025 - Booking" at bounding box center [242, 148] width 86 height 9
